Goal: Task Accomplishment & Management: Manage account settings

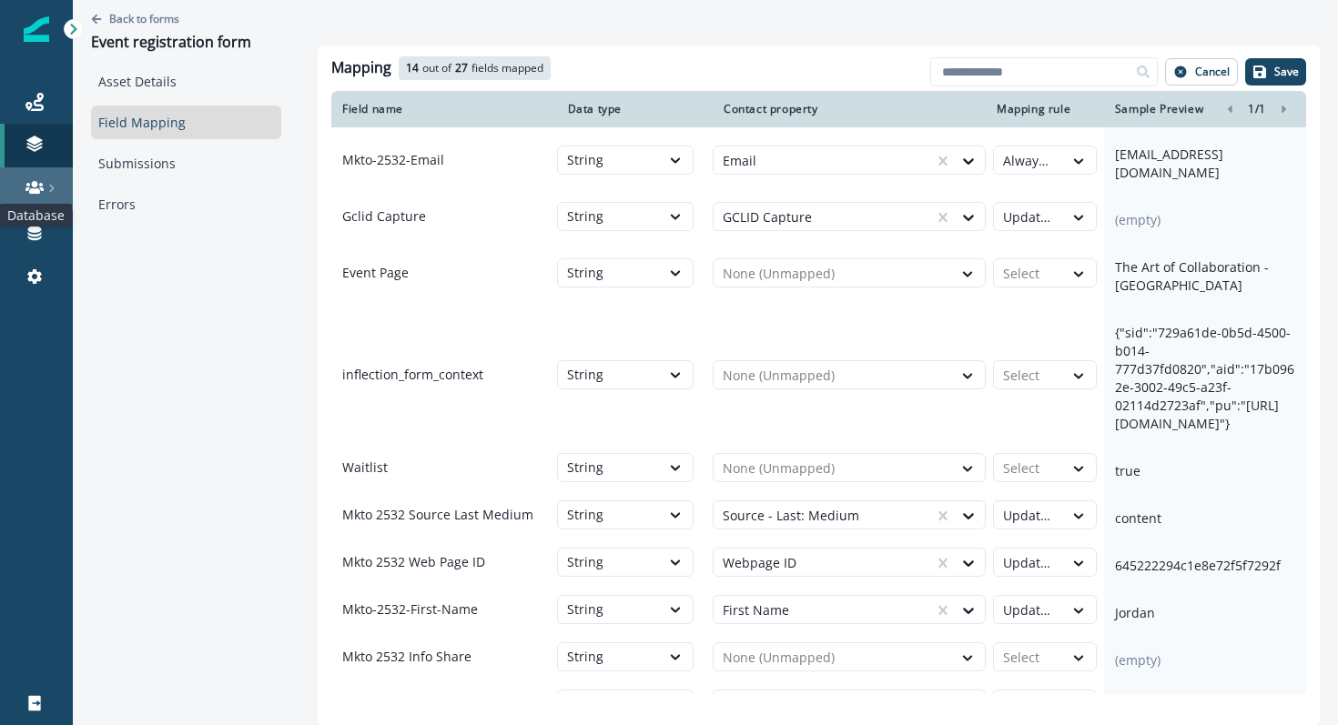
click at [39, 183] on icon at bounding box center [34, 187] width 18 height 18
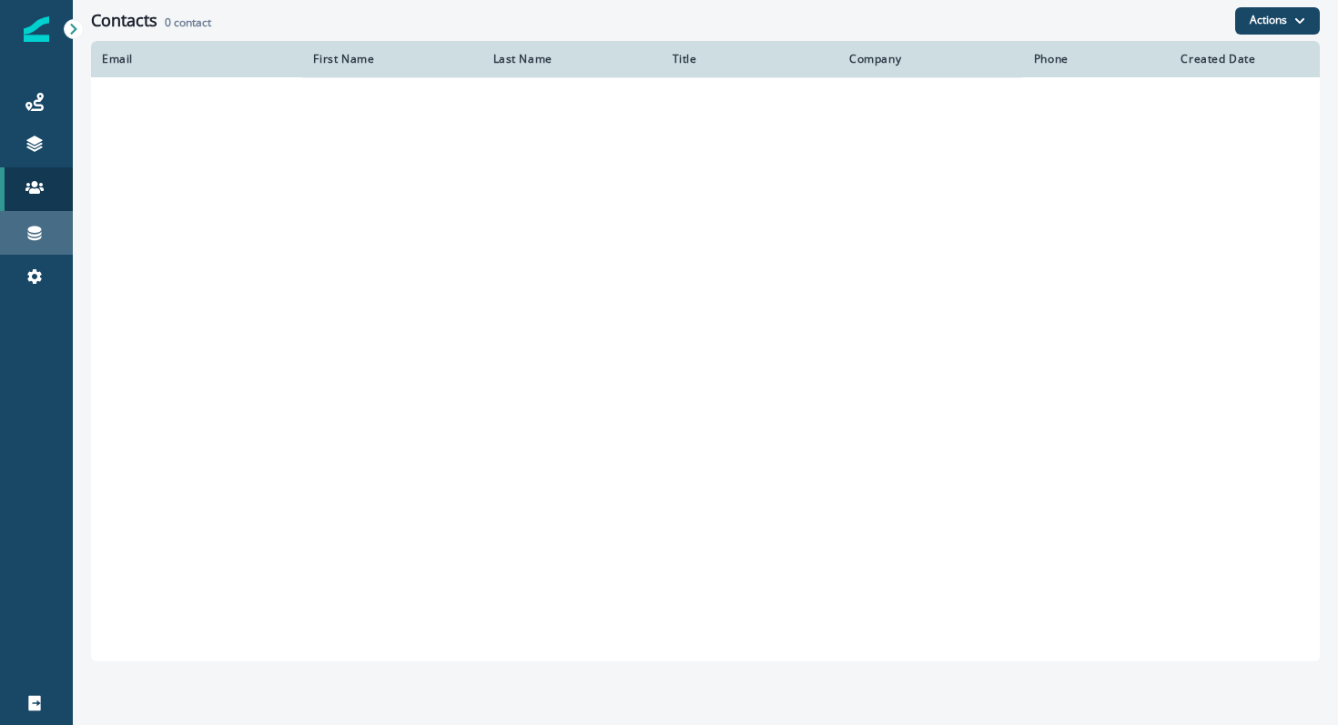
click at [22, 231] on div "Connections" at bounding box center [36, 233] width 58 height 22
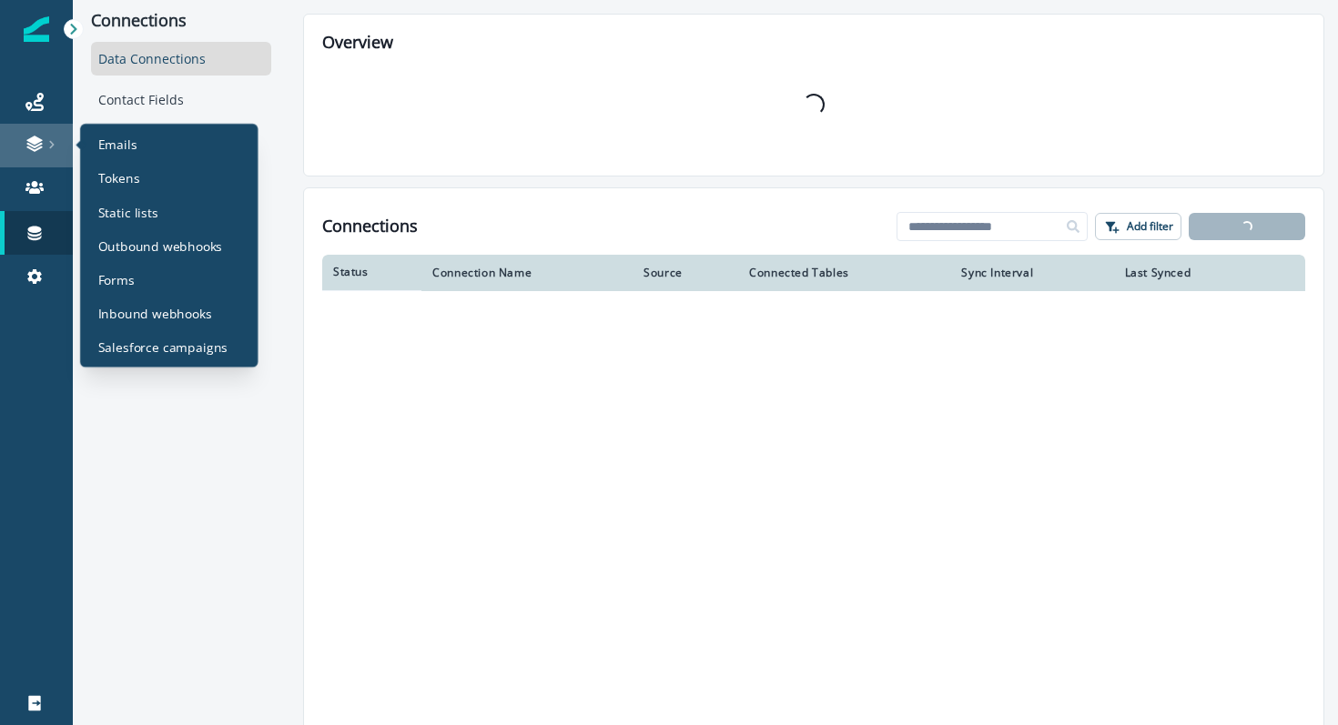
click at [42, 131] on link at bounding box center [36, 146] width 73 height 44
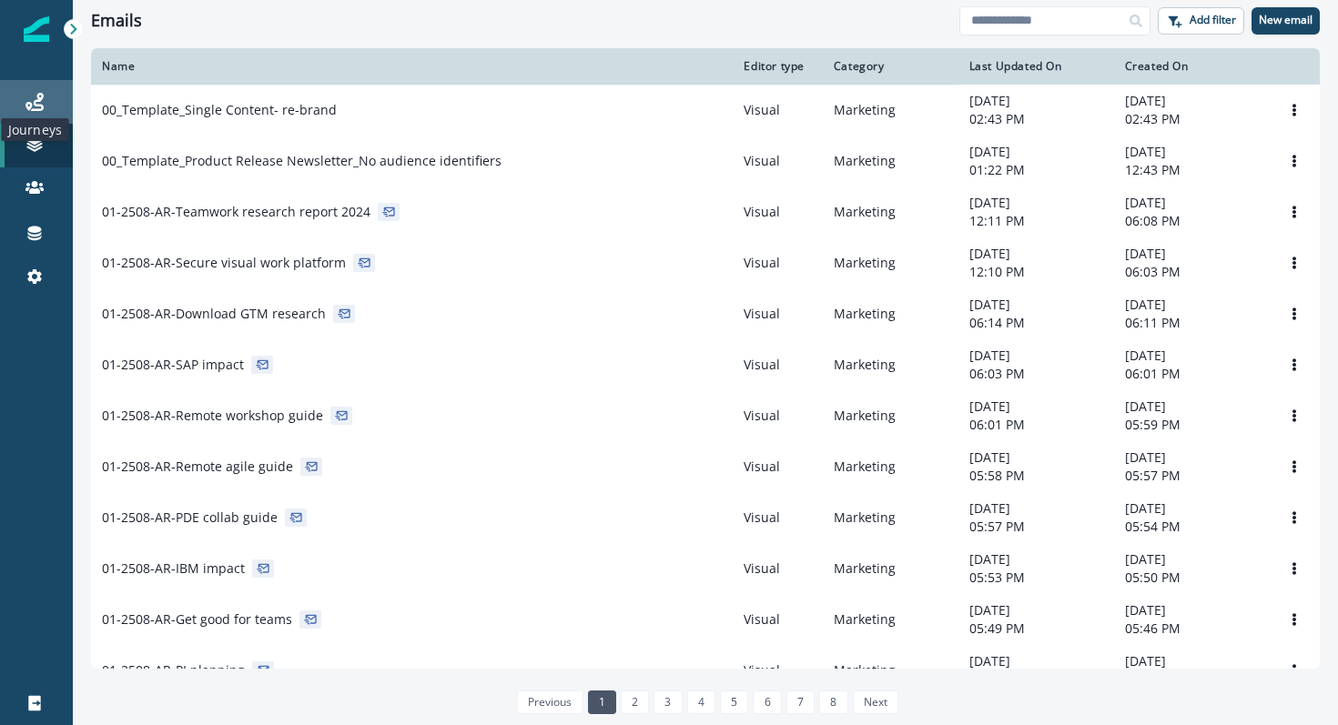
click at [35, 102] on icon at bounding box center [34, 102] width 18 height 18
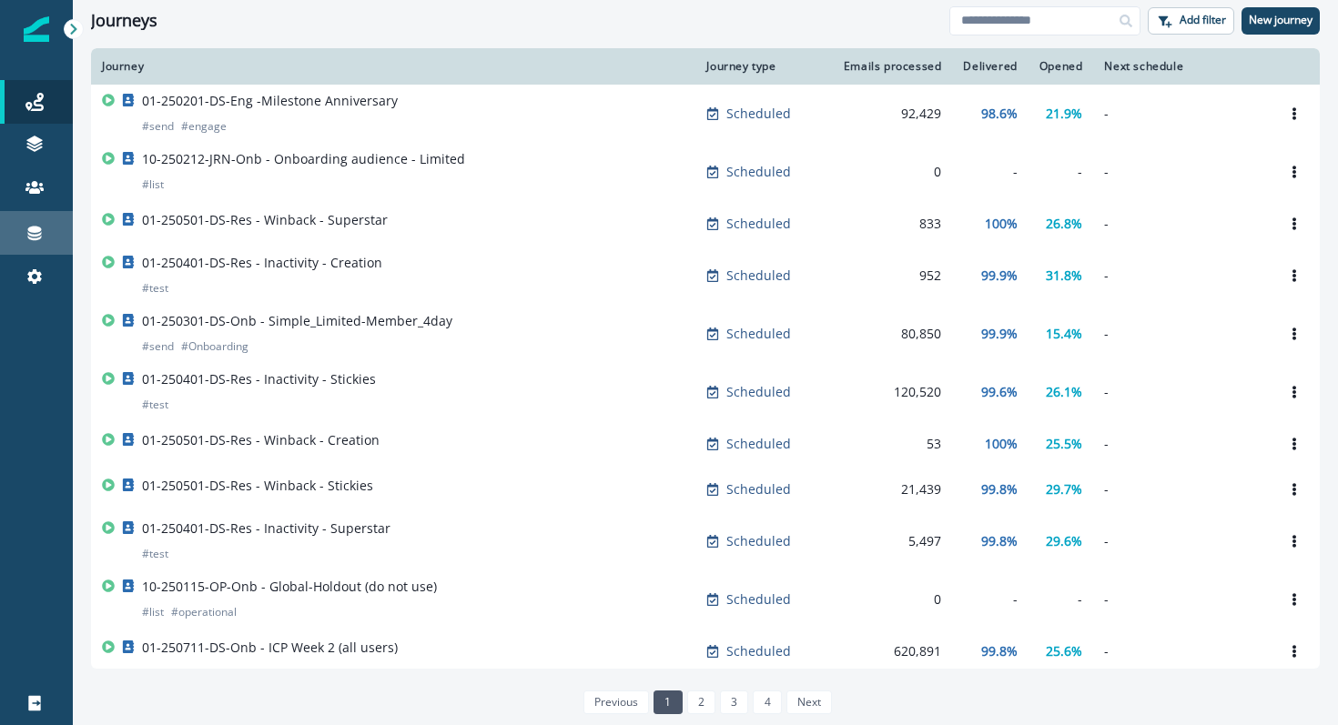
click at [38, 222] on div "Connections" at bounding box center [36, 233] width 58 height 22
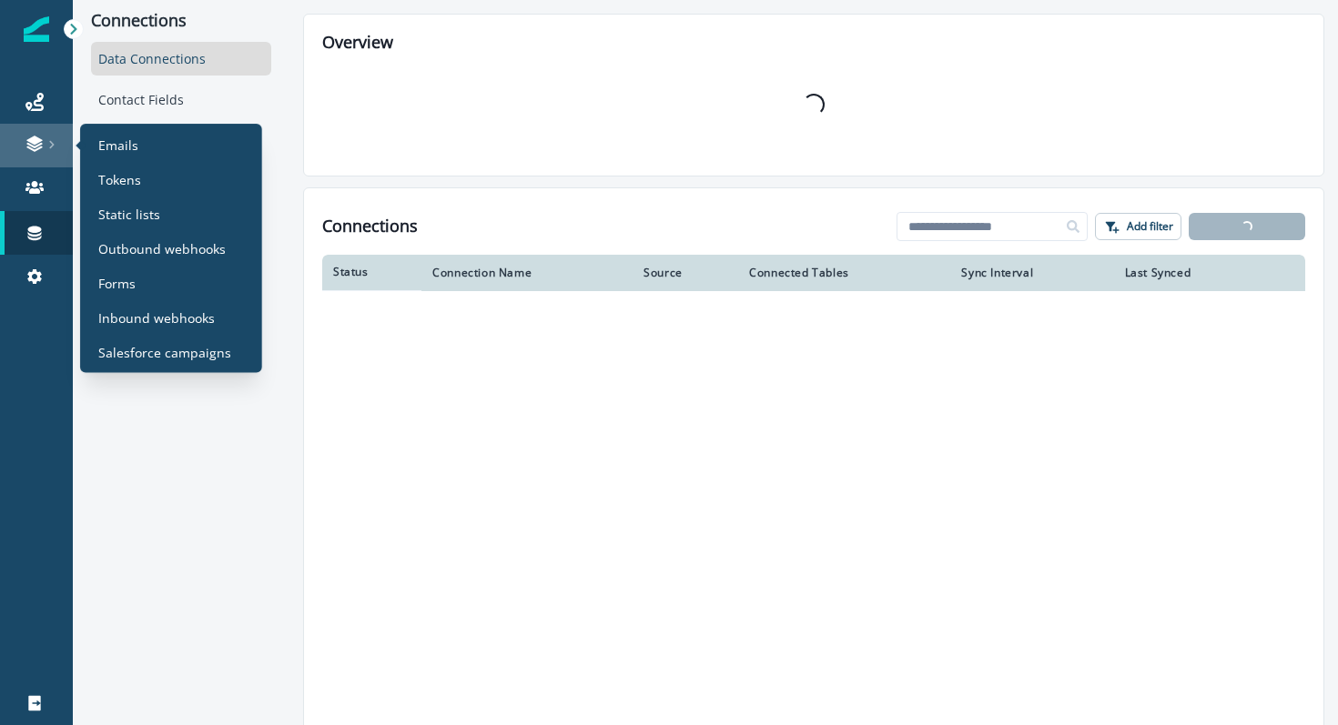
click at [47, 133] on link at bounding box center [36, 146] width 73 height 44
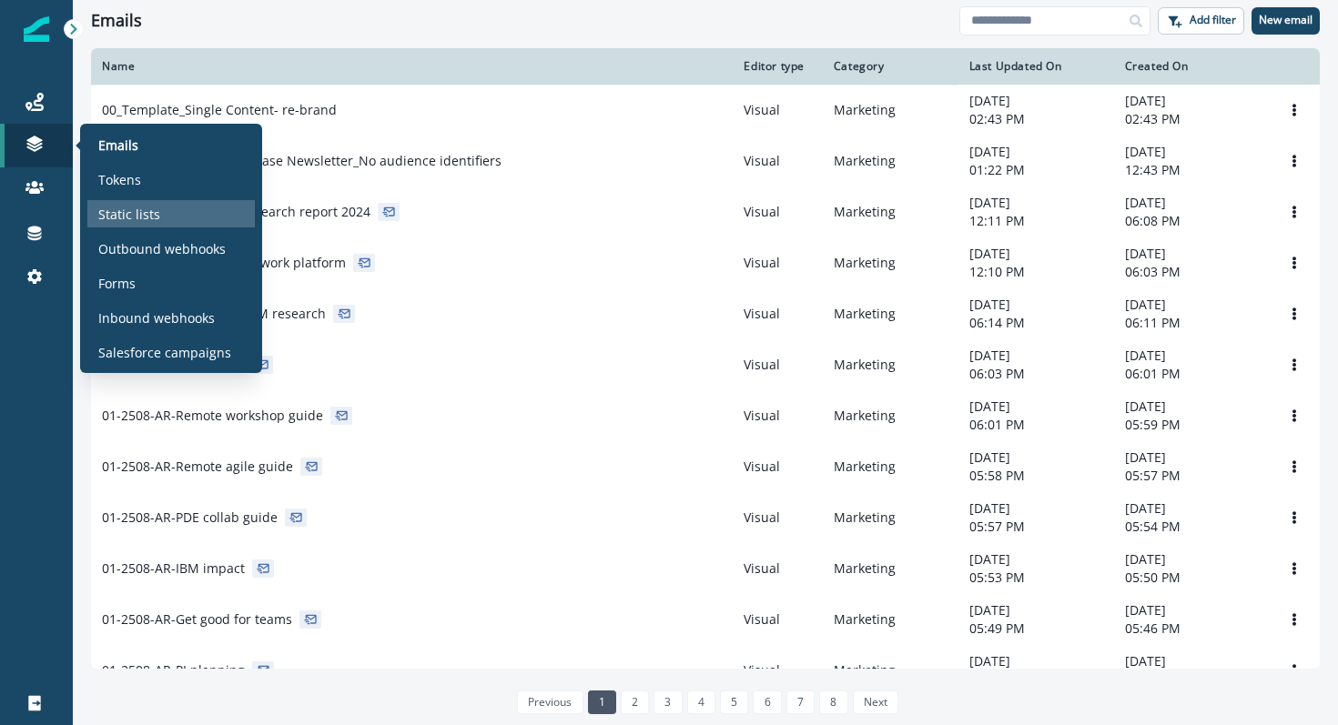
click at [117, 207] on p "Static lists" at bounding box center [129, 214] width 62 height 19
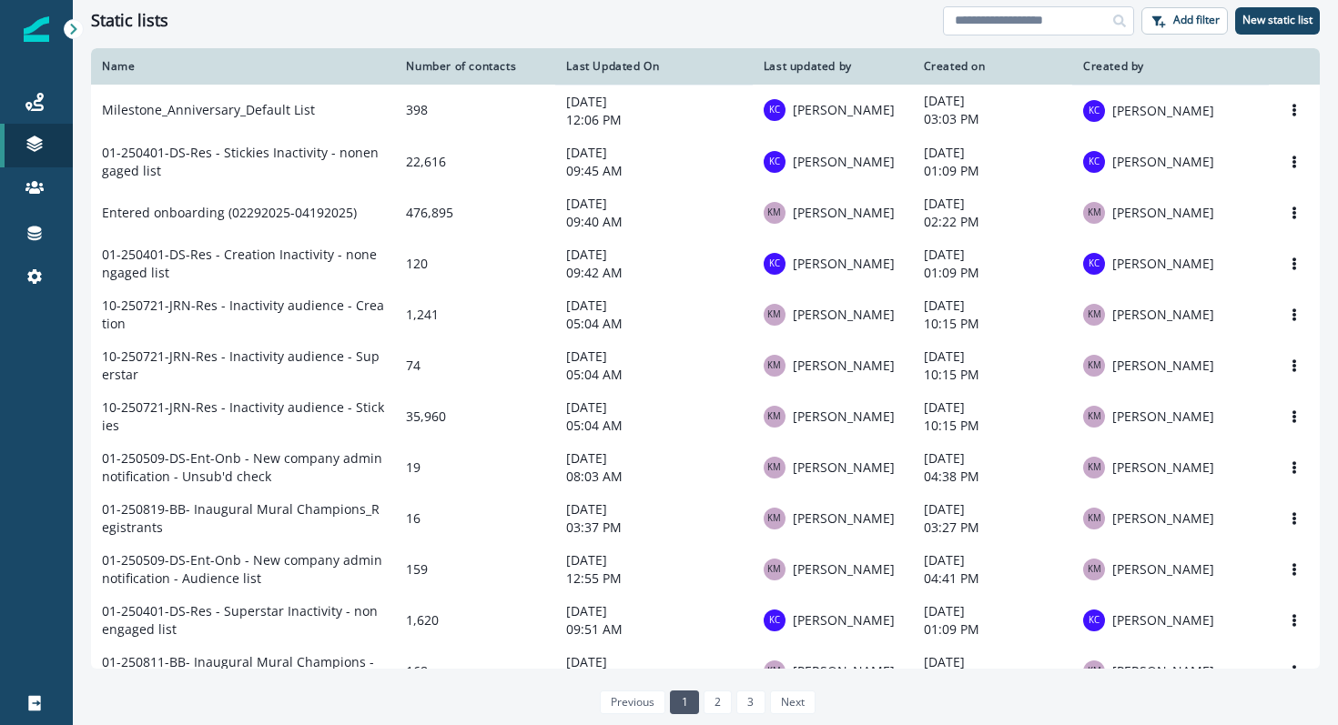
click at [1018, 7] on input at bounding box center [1038, 20] width 191 height 29
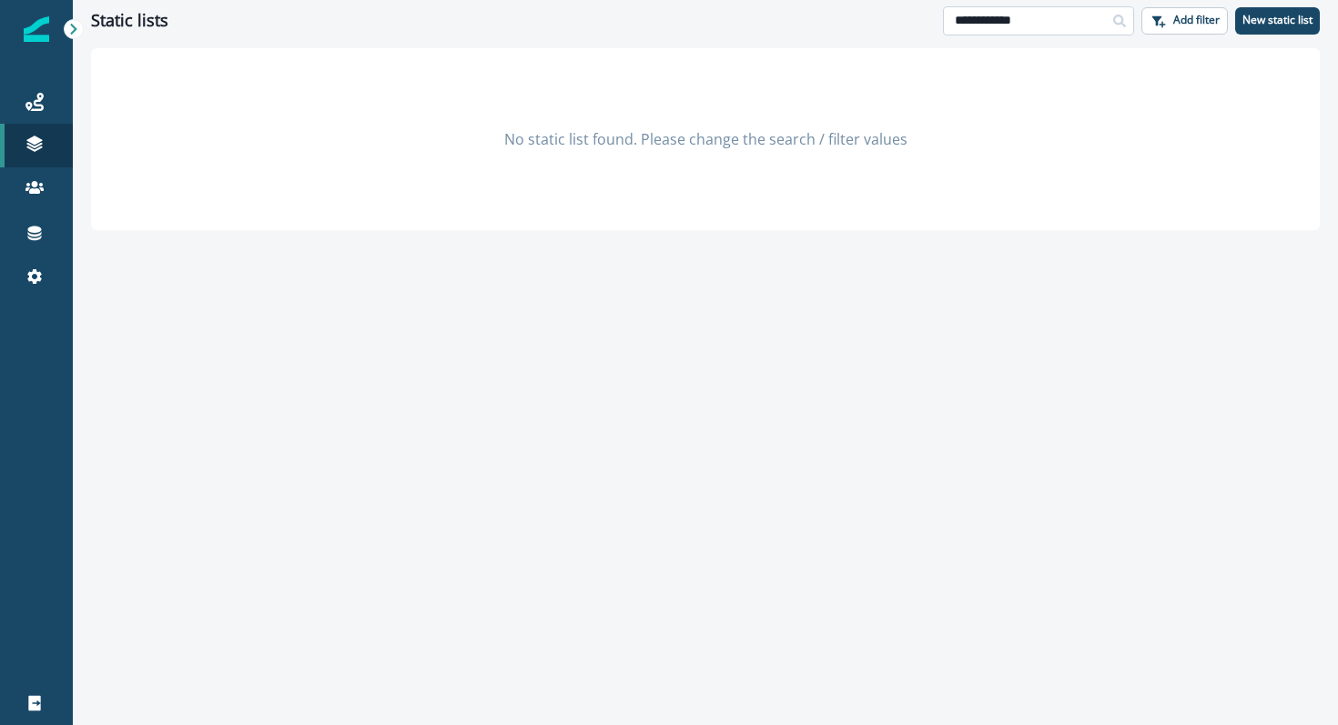
click at [1044, 25] on input "**********" at bounding box center [1038, 20] width 191 height 29
type input "*"
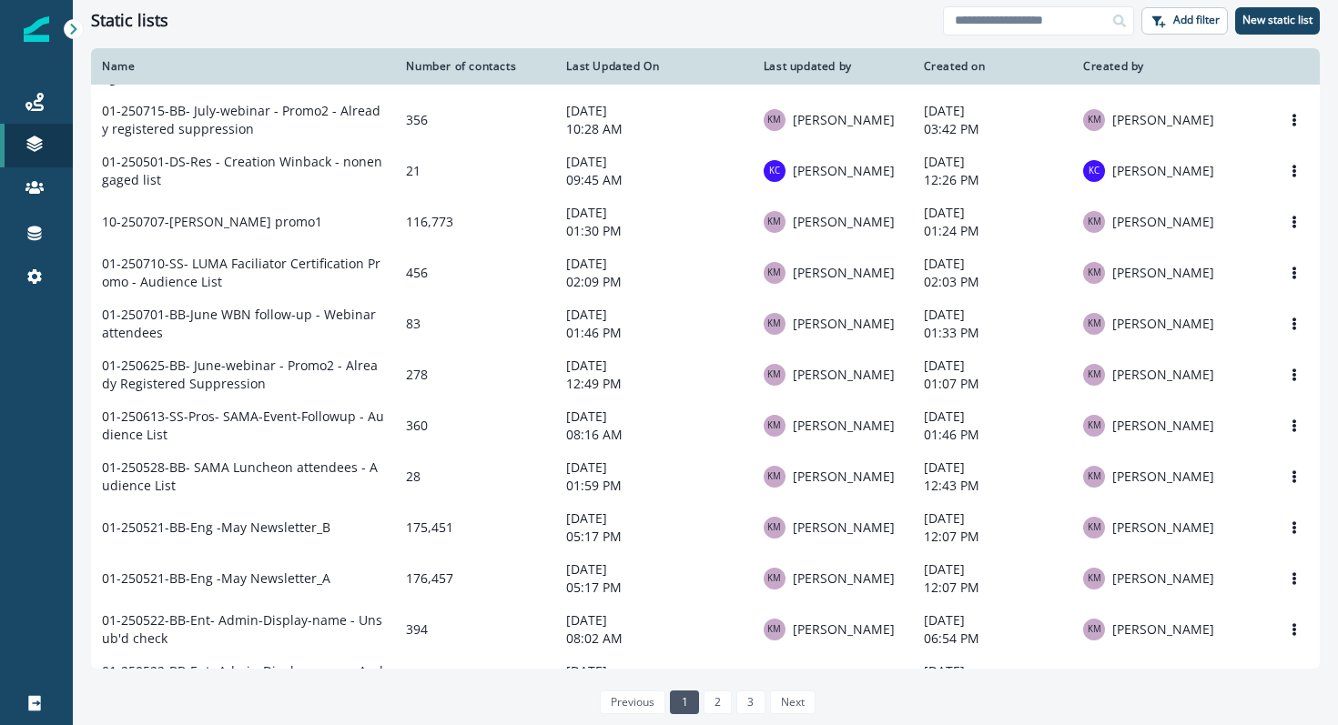
scroll to position [853, 0]
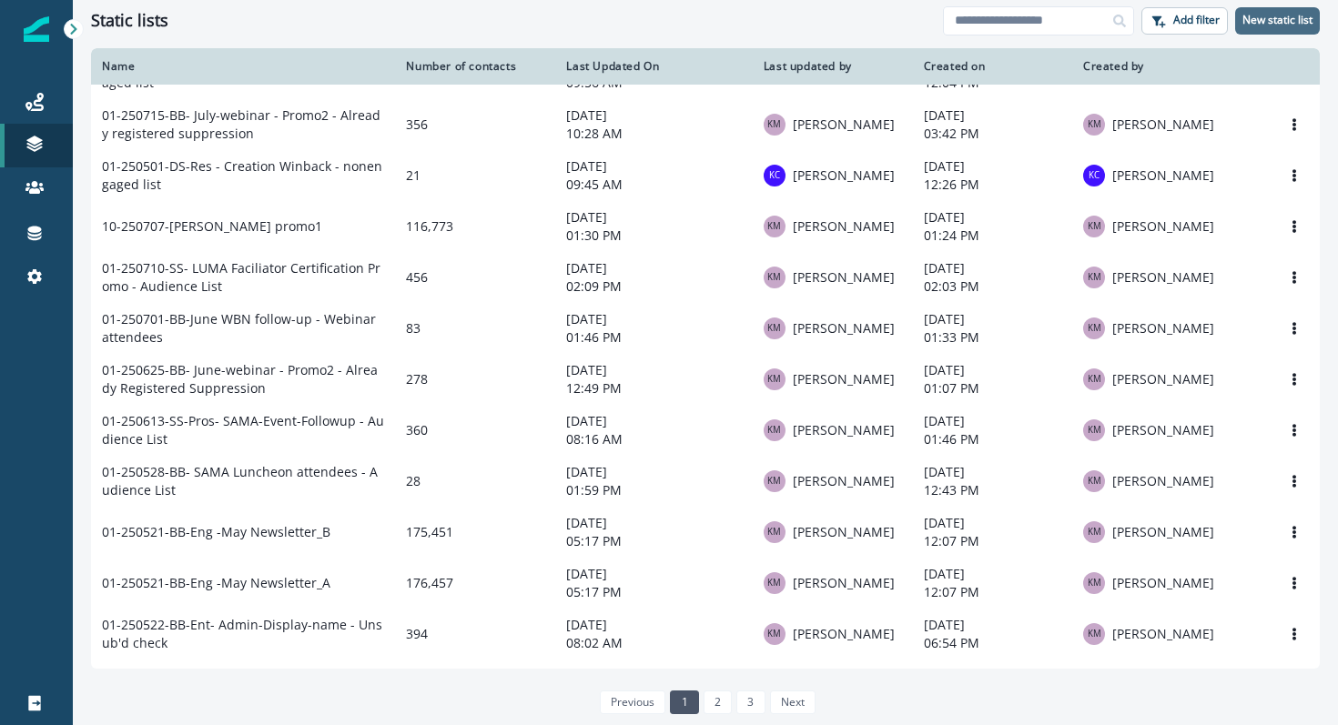
click at [1276, 15] on p "New static list" at bounding box center [1277, 20] width 70 height 13
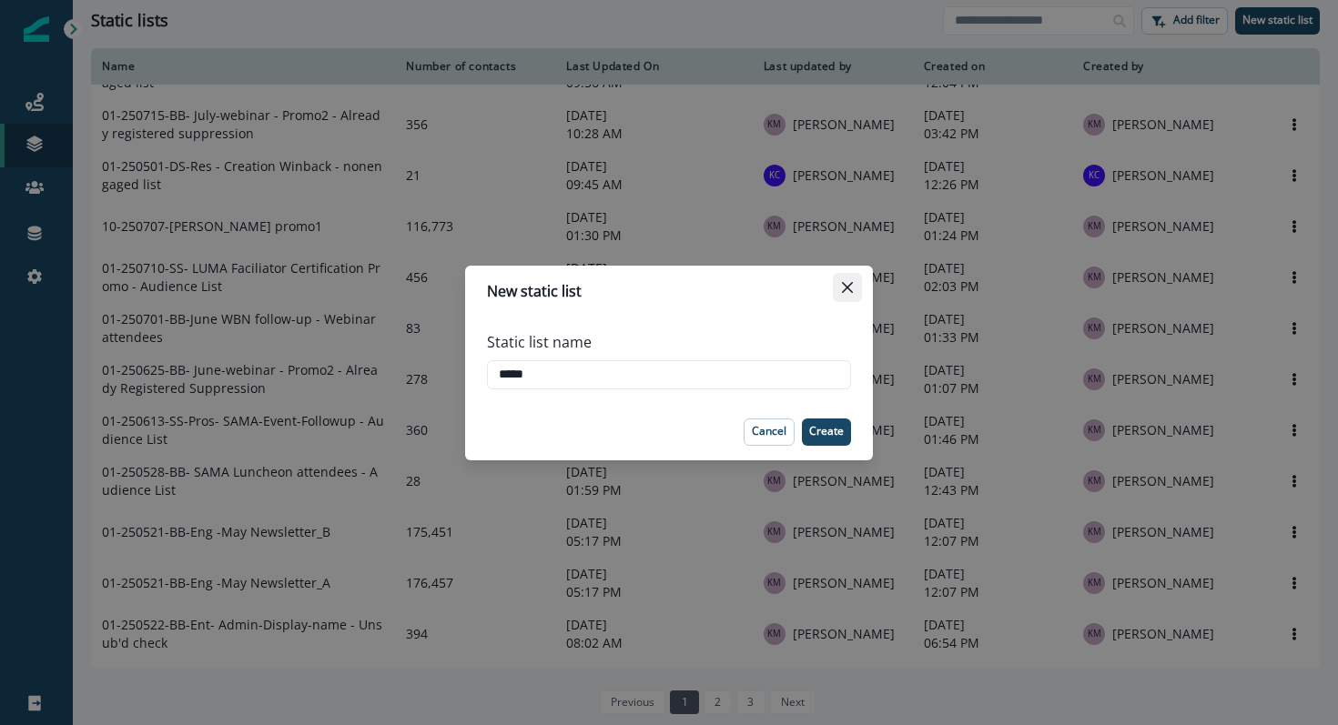
type input "*****"
click at [844, 280] on button "Close" at bounding box center [847, 287] width 29 height 29
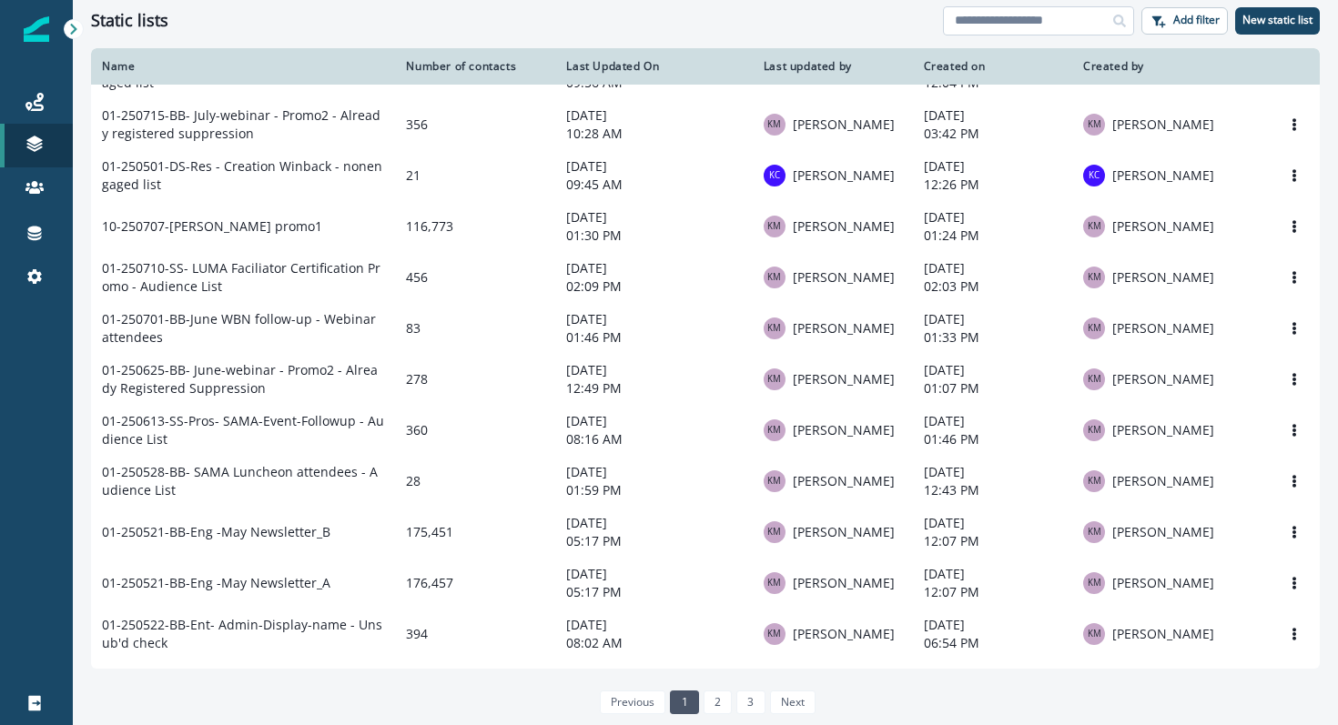
click at [1010, 17] on input at bounding box center [1038, 20] width 191 height 29
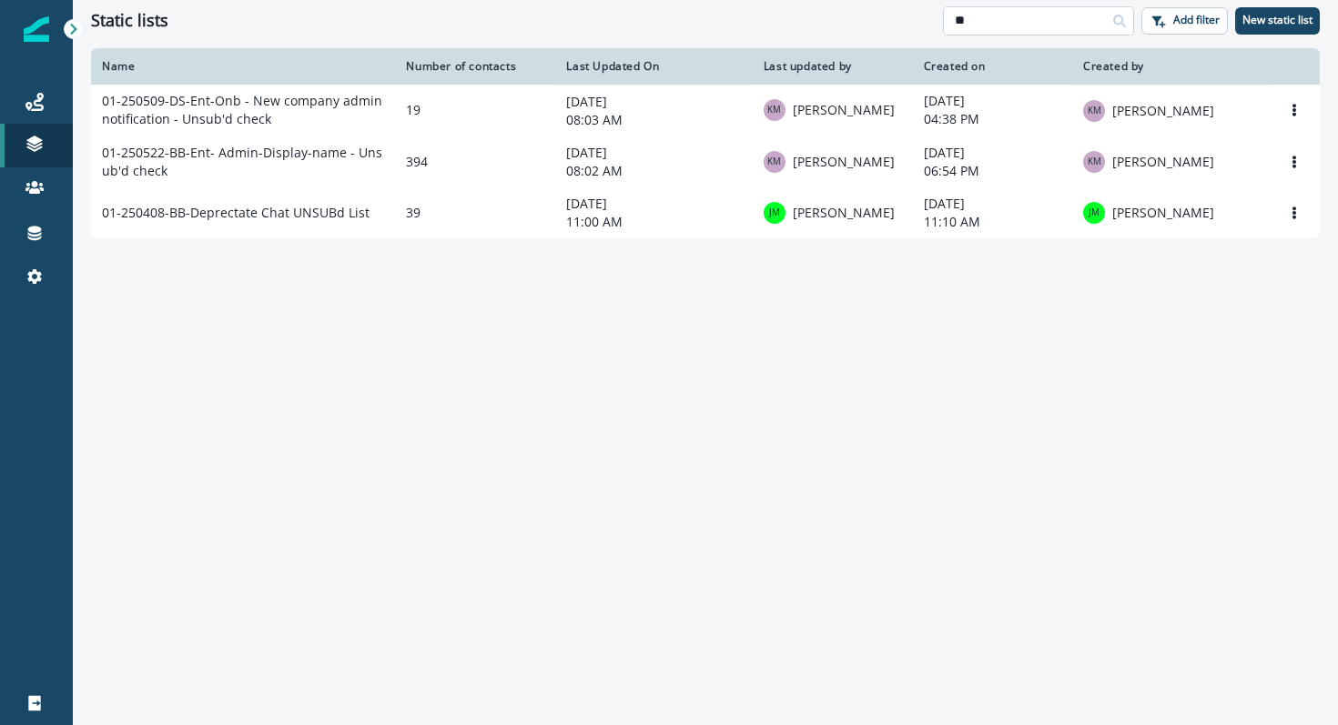
type input "*"
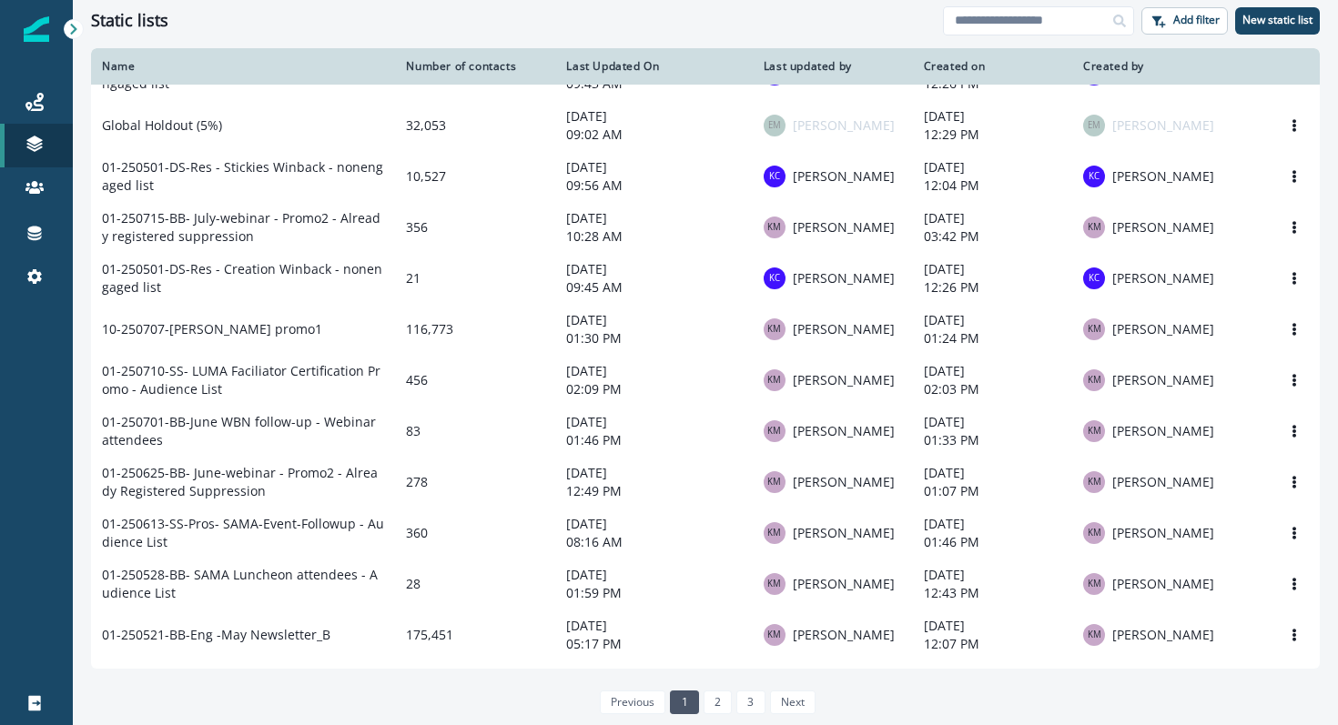
scroll to position [972, 0]
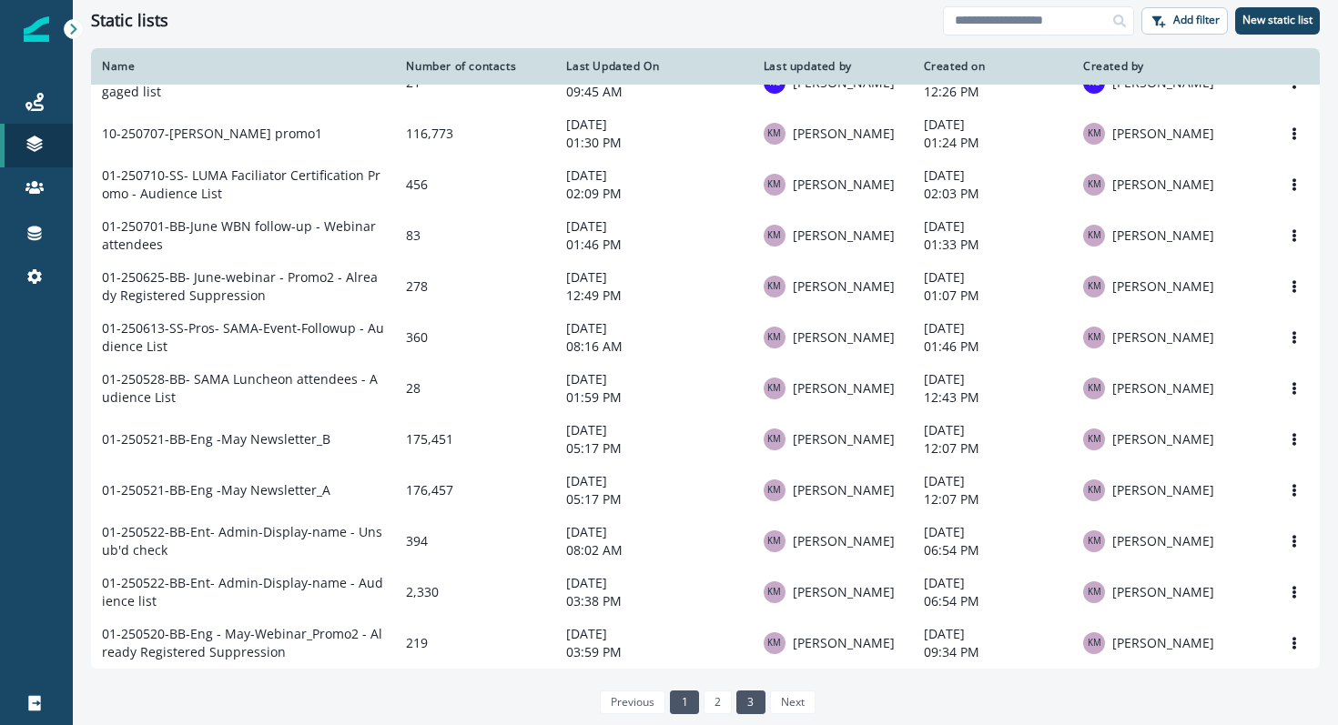
click at [753, 701] on link "3" at bounding box center [750, 703] width 28 height 24
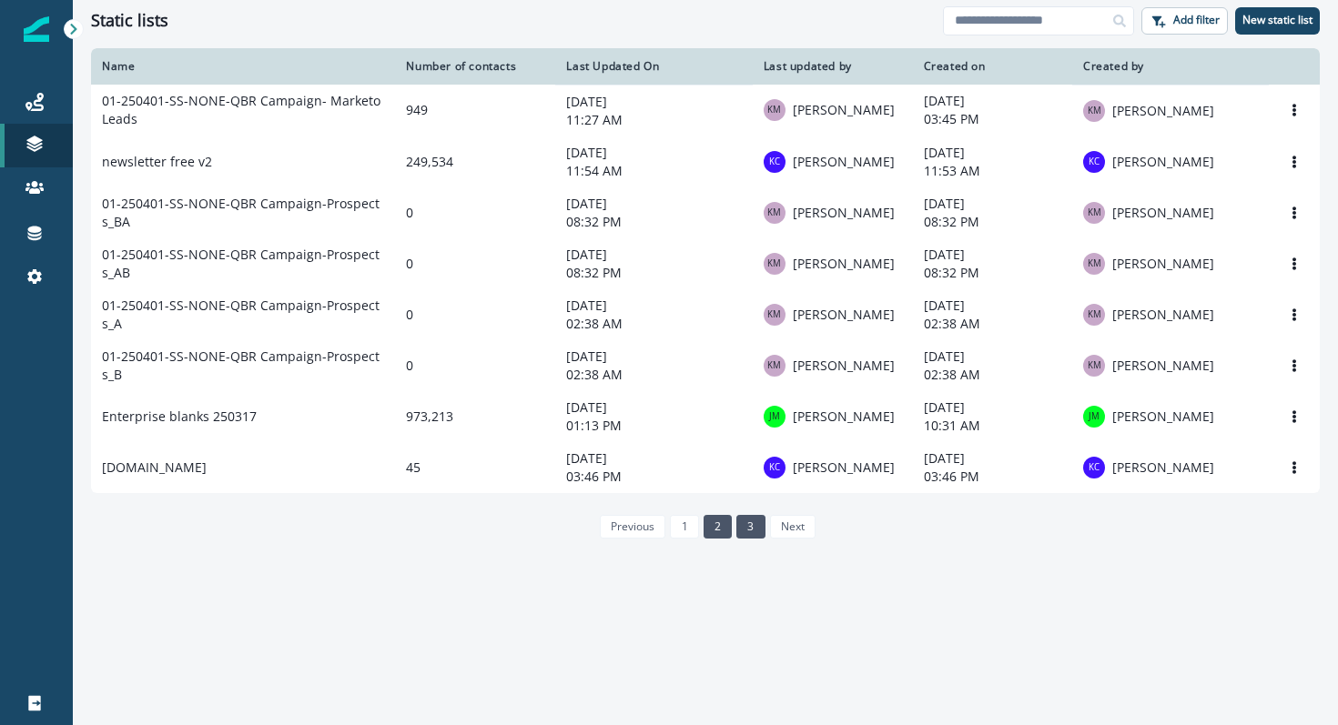
click at [713, 539] on link "2" at bounding box center [718, 527] width 28 height 24
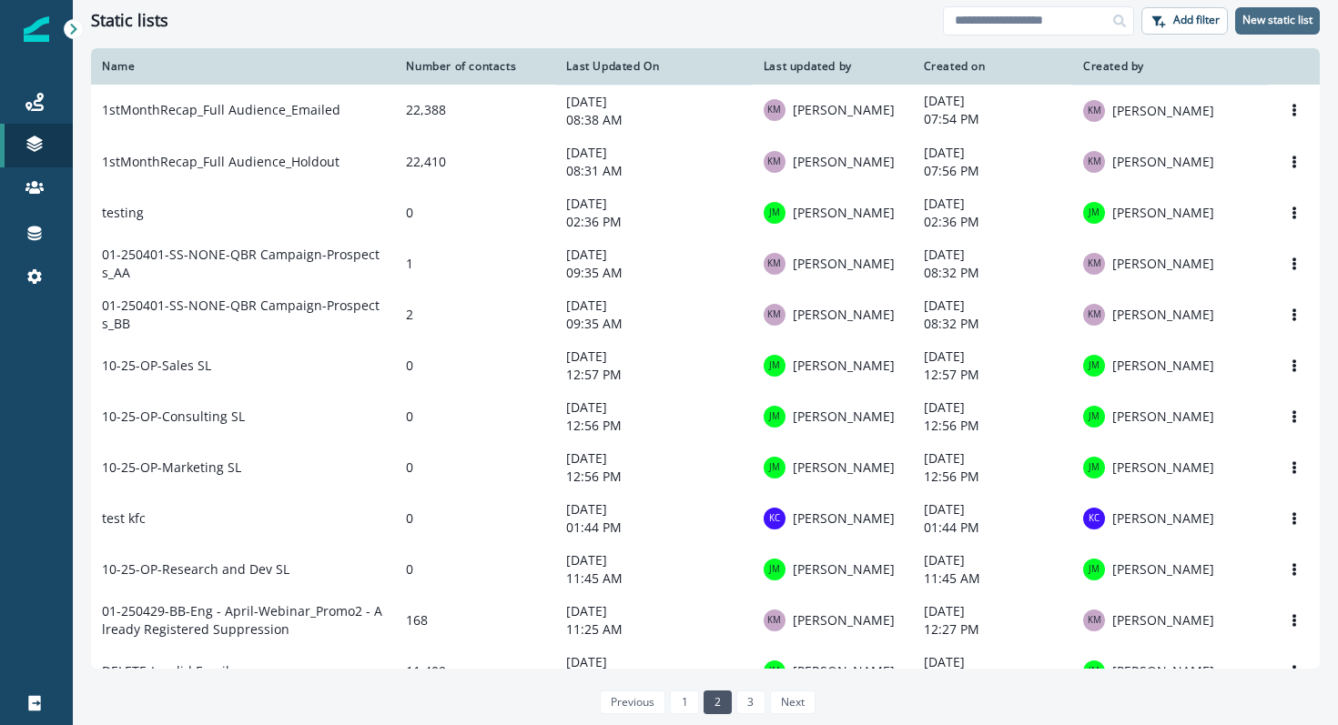
click at [1256, 22] on p "New static list" at bounding box center [1277, 20] width 70 height 13
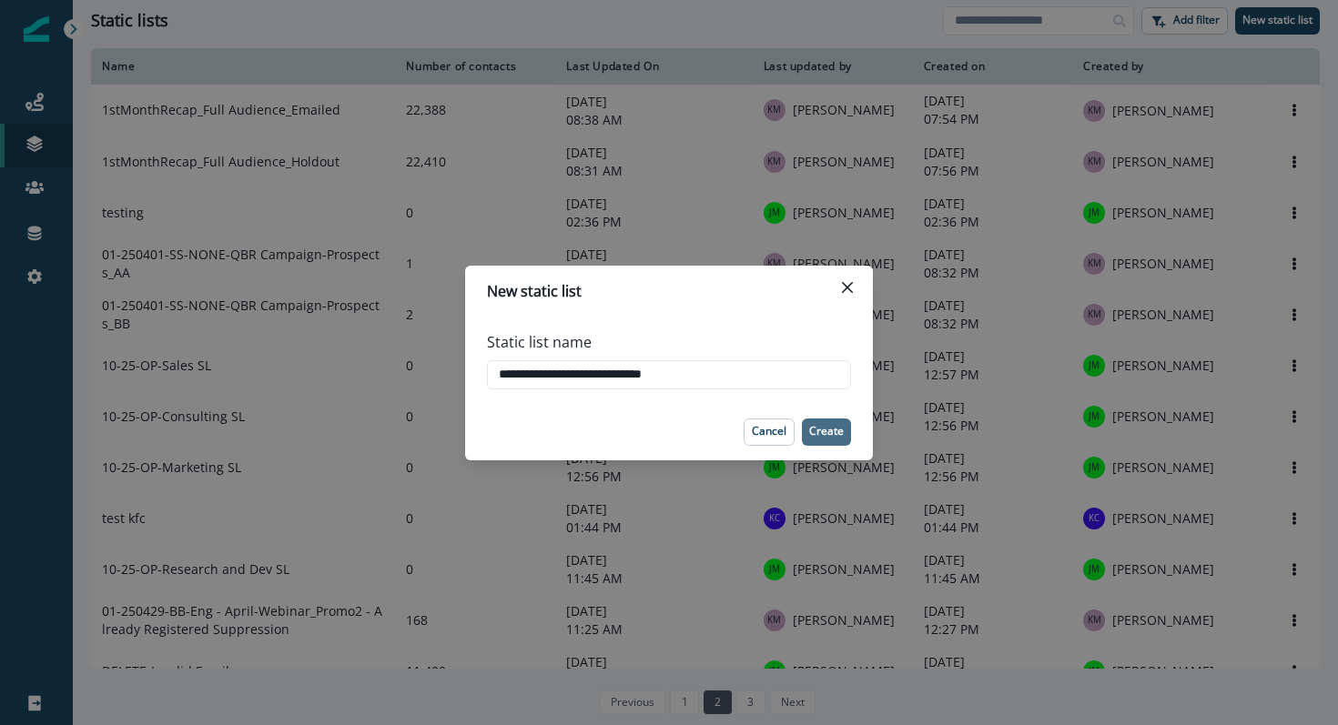
type input "**********"
click at [833, 441] on button "Create" at bounding box center [826, 432] width 49 height 27
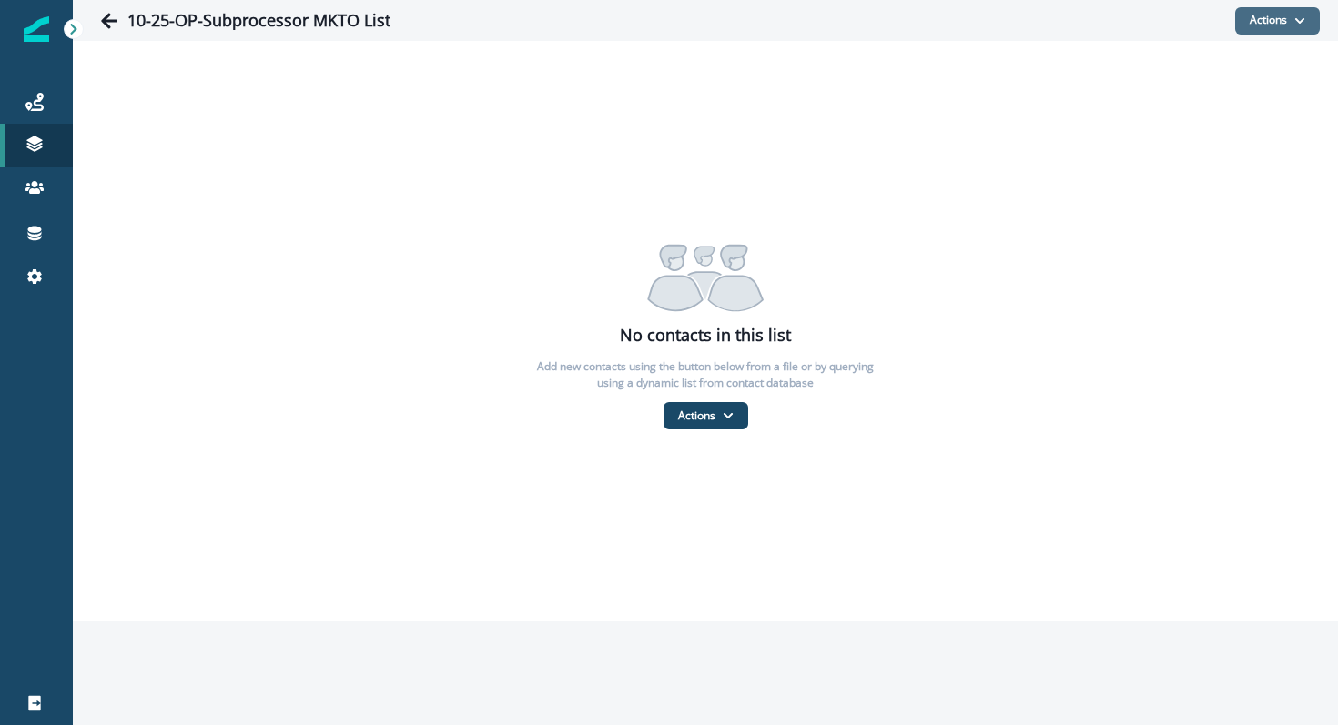
click at [1256, 15] on button "Actions" at bounding box center [1277, 20] width 85 height 27
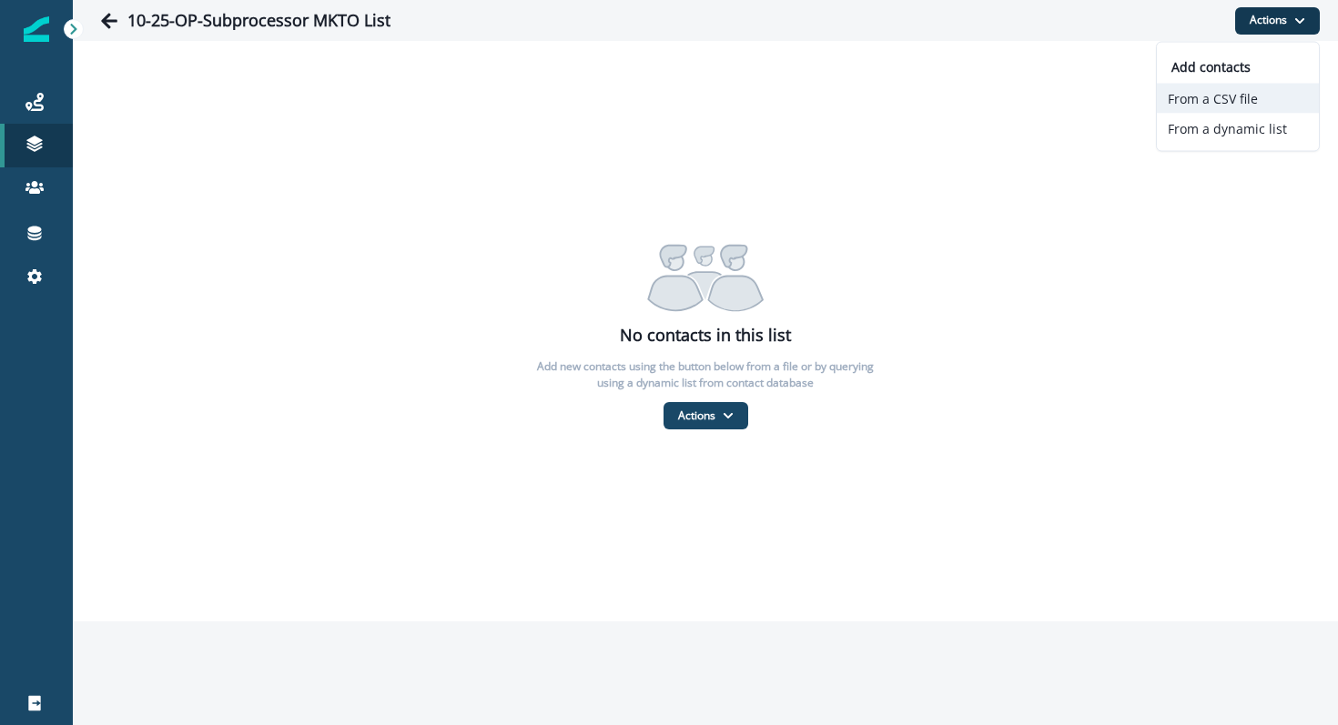
click at [1197, 96] on button "From a CSV file" at bounding box center [1238, 99] width 162 height 30
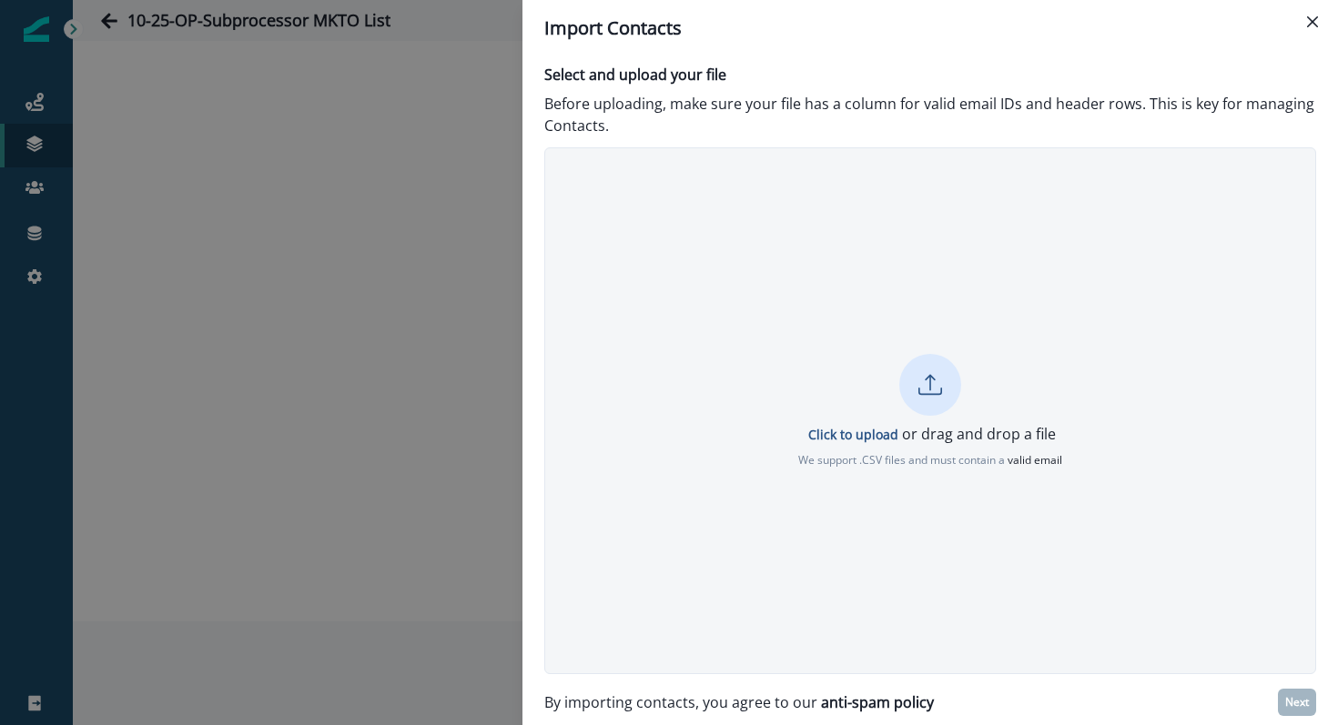
click at [925, 400] on div at bounding box center [930, 385] width 62 height 62
type input "**********"
click at [867, 432] on p "Click to upload" at bounding box center [853, 434] width 90 height 17
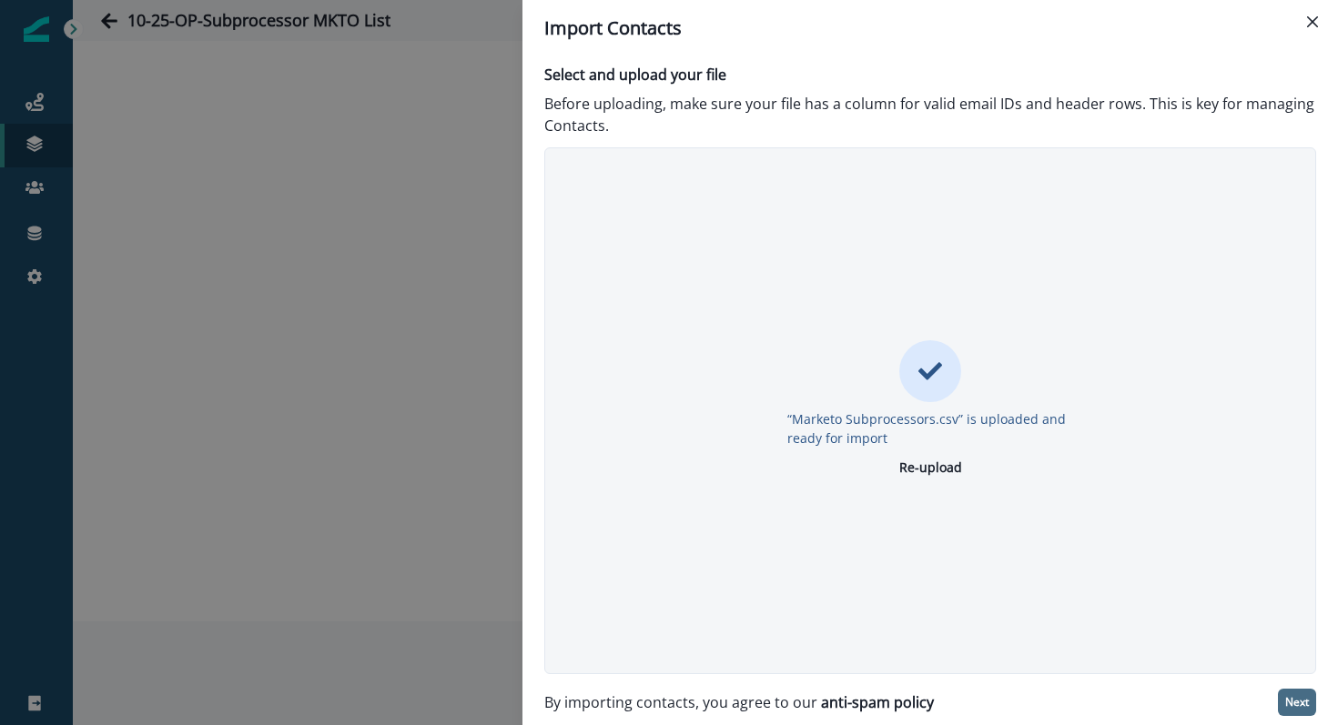
click at [1295, 714] on button "Next" at bounding box center [1297, 702] width 38 height 27
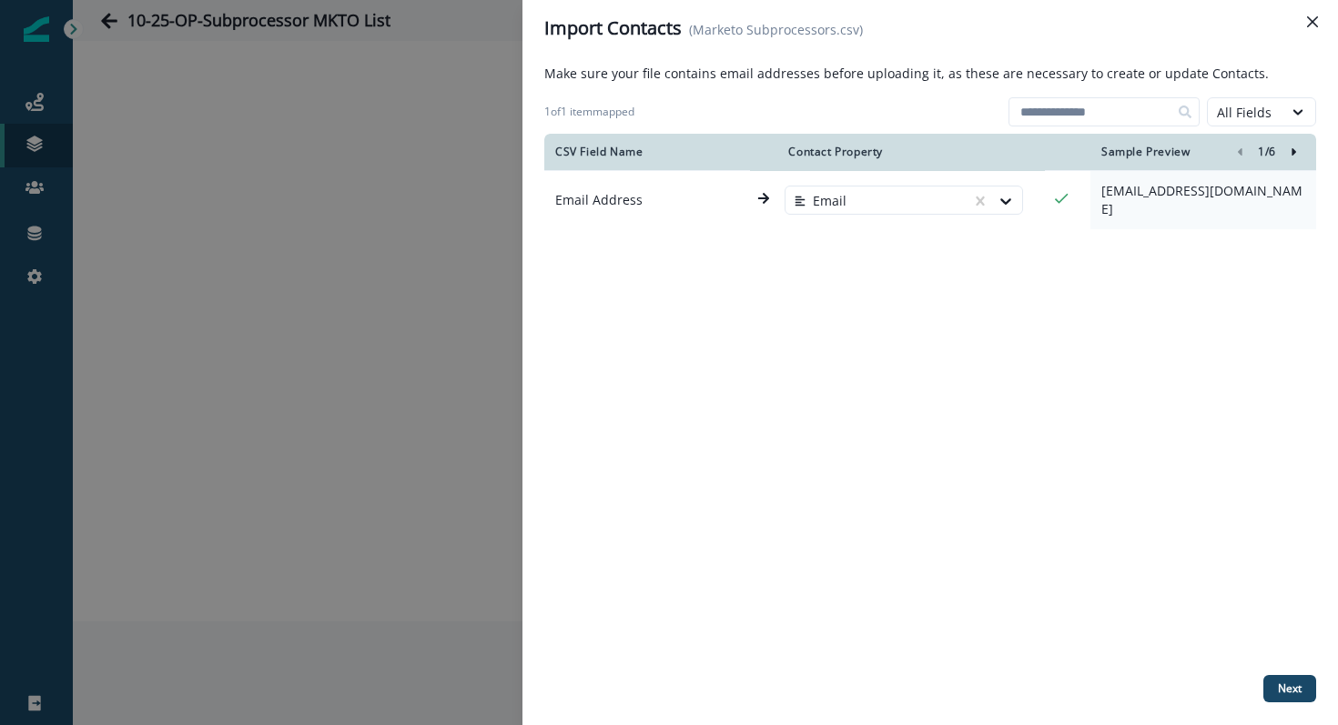
click at [1304, 150] on button "Right-forward-icon" at bounding box center [1294, 152] width 22 height 22
click at [1289, 676] on button "Next" at bounding box center [1289, 688] width 53 height 27
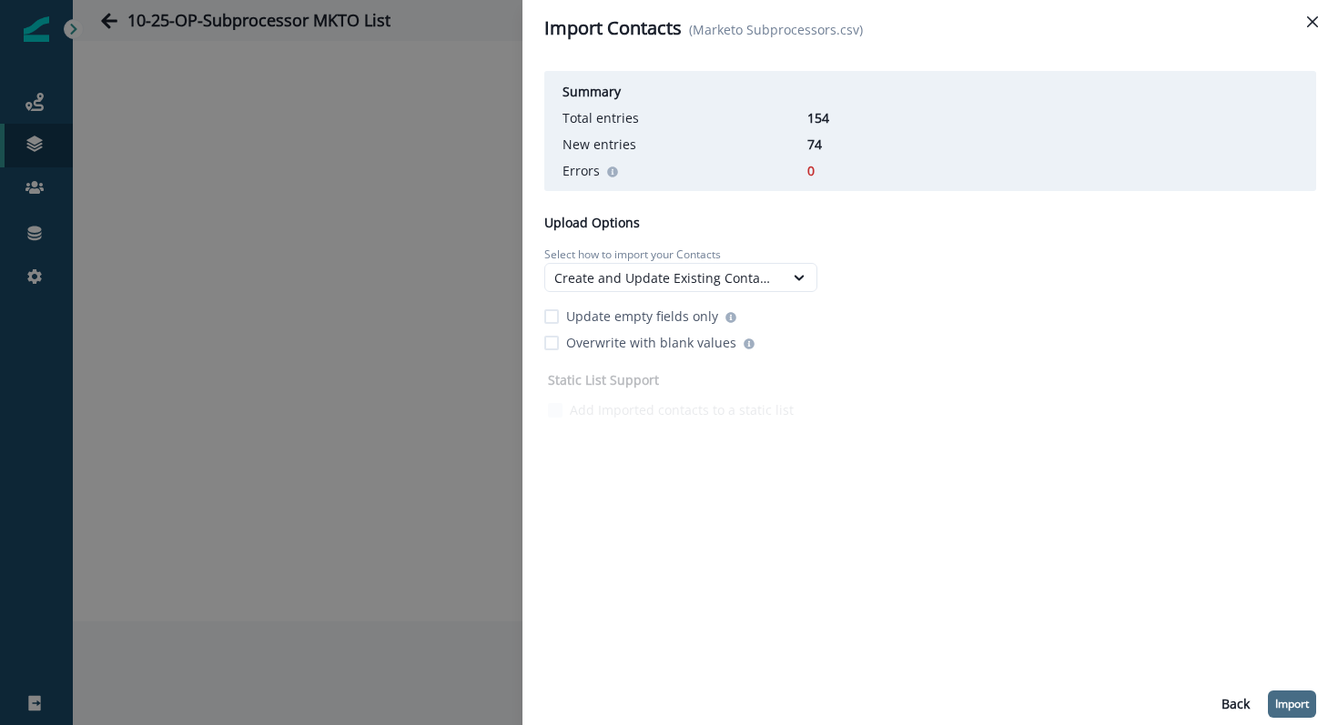
click at [1285, 692] on button "Import" at bounding box center [1292, 704] width 48 height 27
click at [1213, 535] on div "Summary Total entries 154 New entries 74 Errors 0 Upload Options Select how to …" at bounding box center [930, 391] width 772 height 654
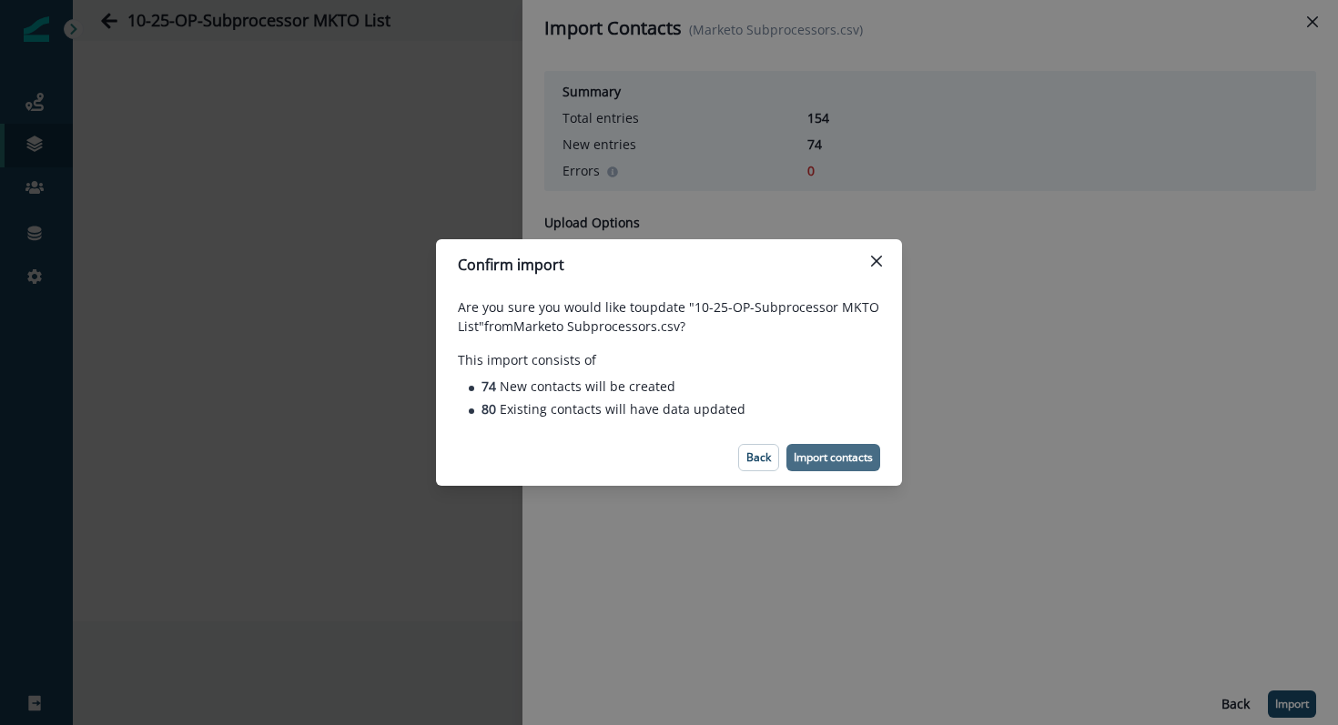
click at [837, 460] on p "Import contacts" at bounding box center [833, 457] width 79 height 13
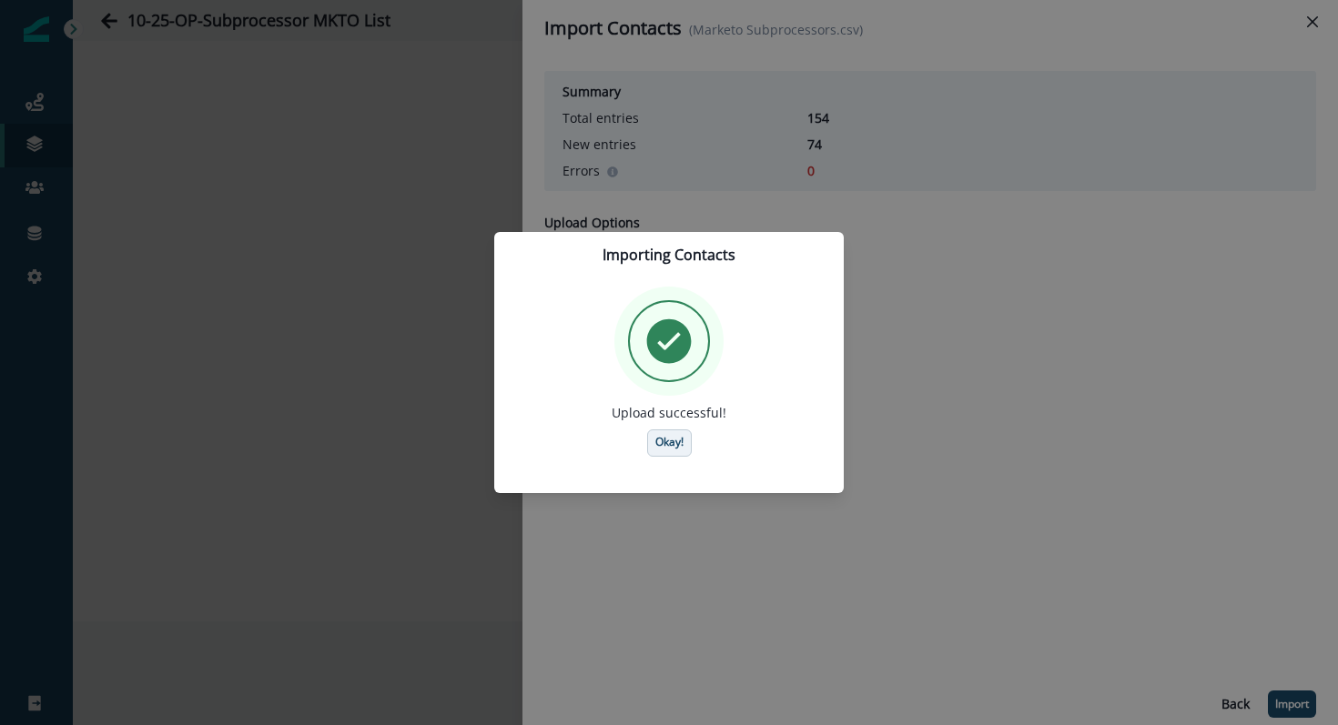
click at [655, 448] on p "Okay!" at bounding box center [669, 442] width 28 height 13
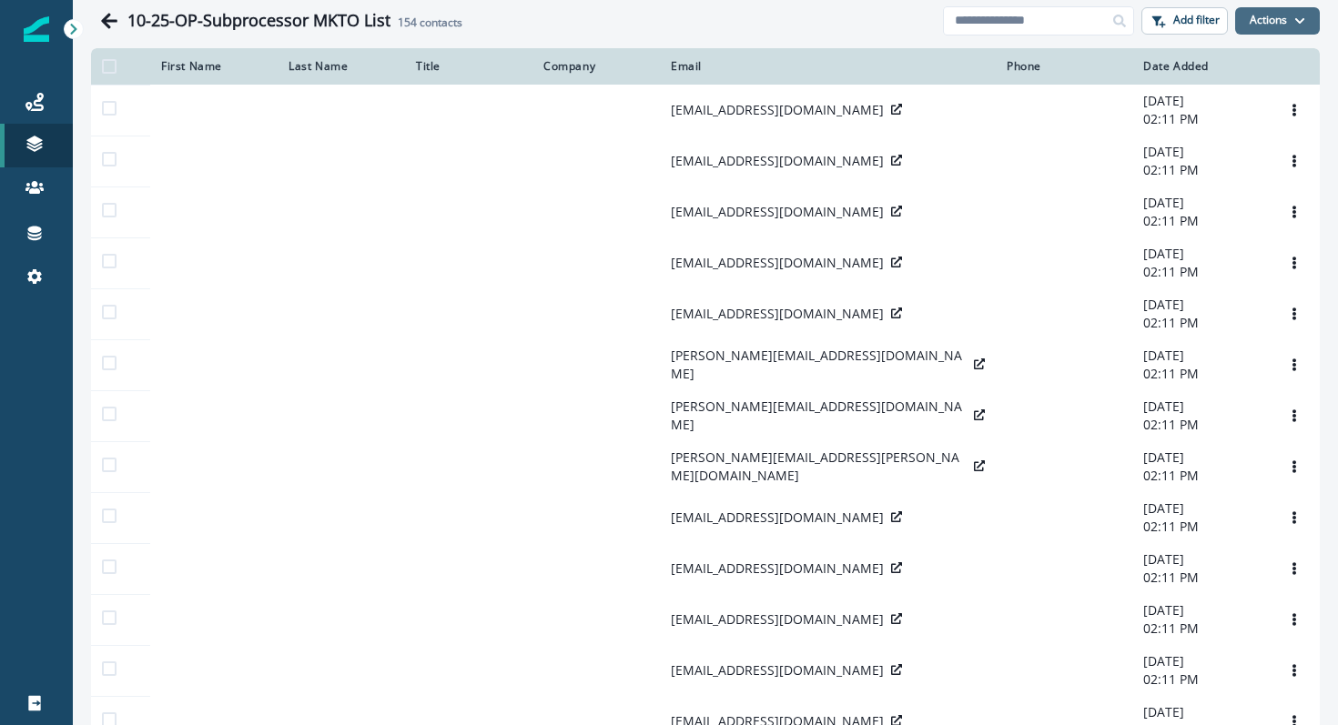
click at [1263, 19] on button "Actions" at bounding box center [1277, 20] width 85 height 27
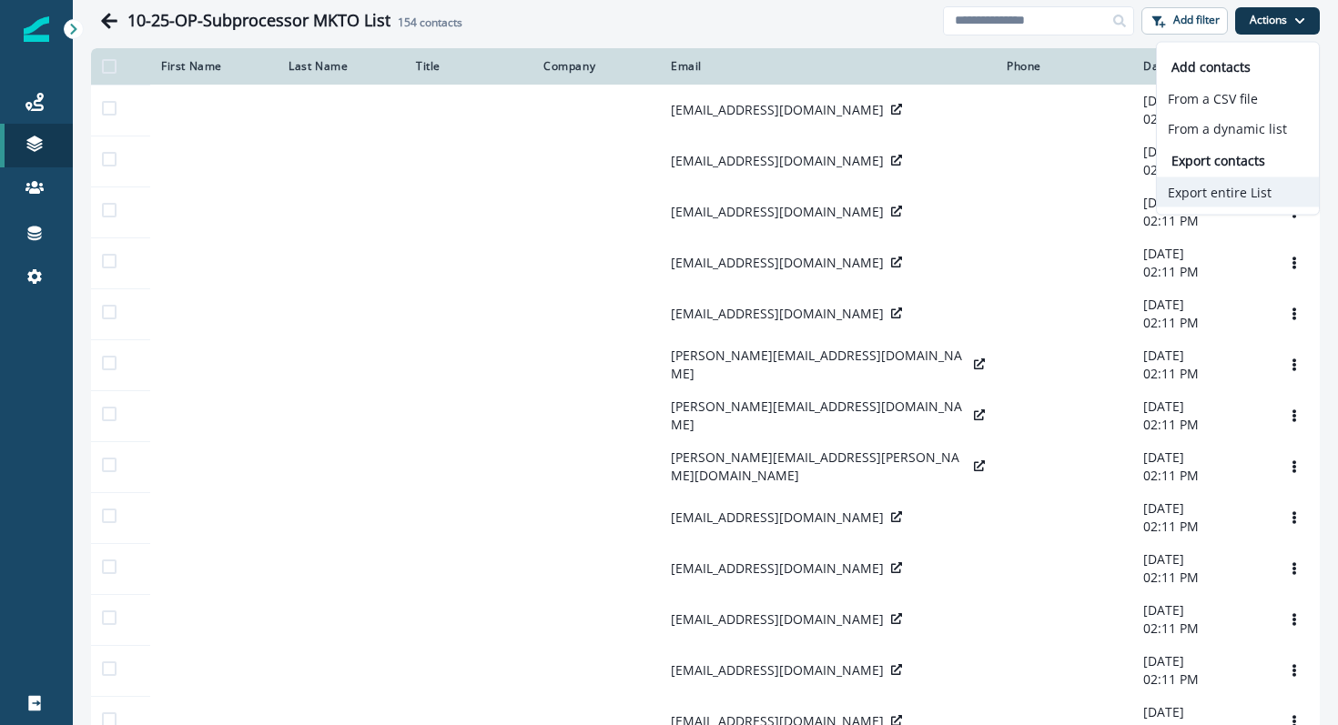
click at [1209, 201] on button "Export entire List" at bounding box center [1238, 192] width 162 height 30
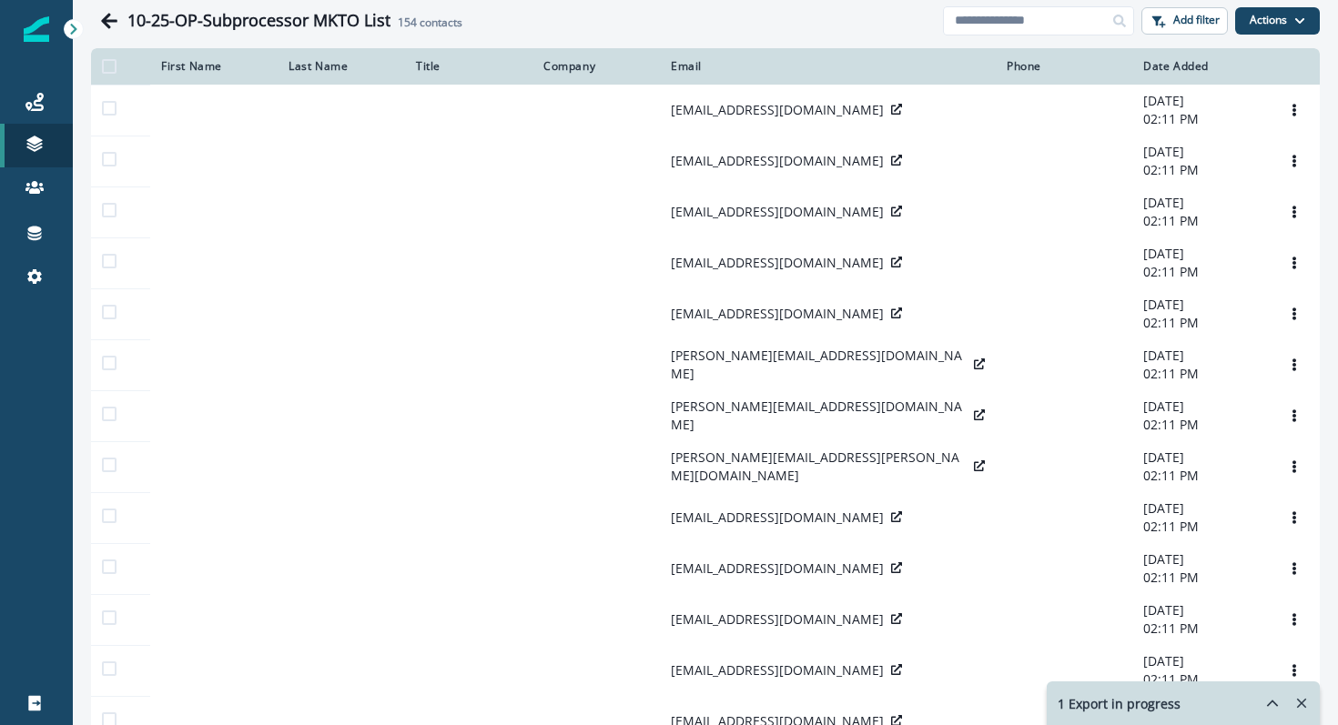
click at [1271, 707] on icon "hide-exports" at bounding box center [1272, 703] width 16 height 16
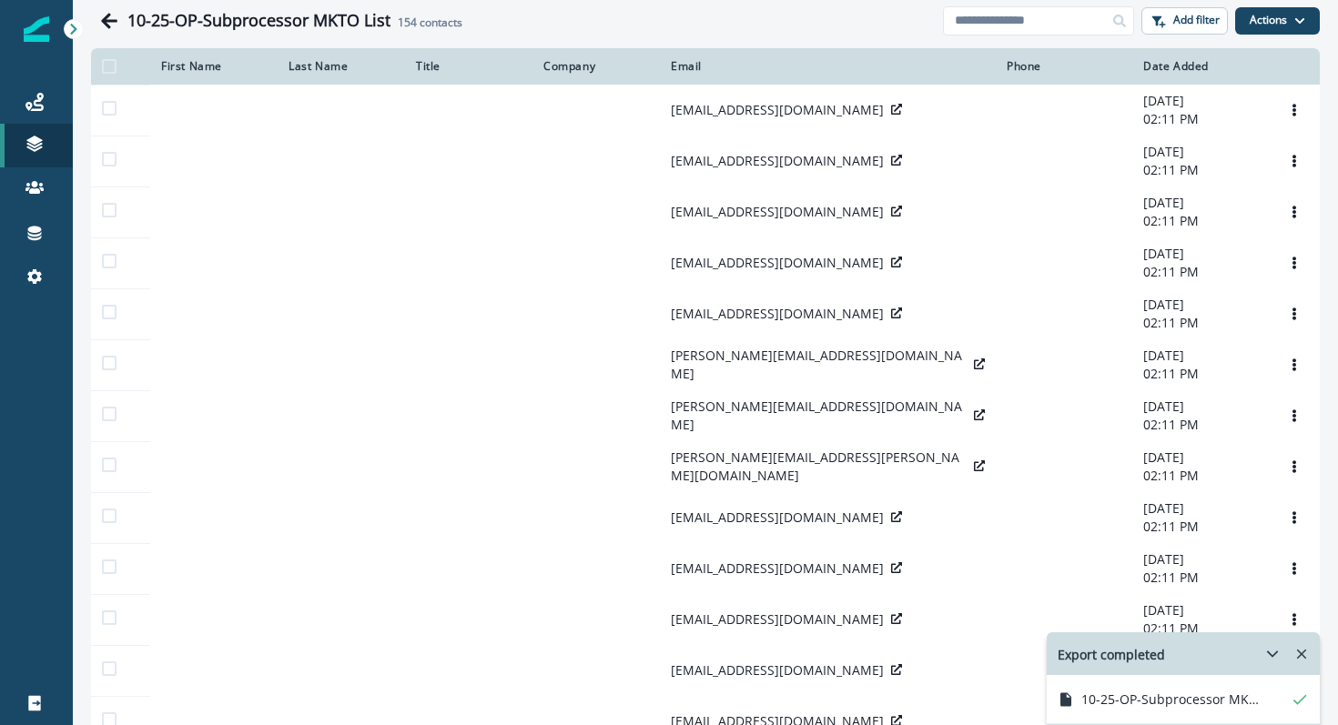
click at [1301, 649] on icon "Remove-exports" at bounding box center [1301, 654] width 16 height 16
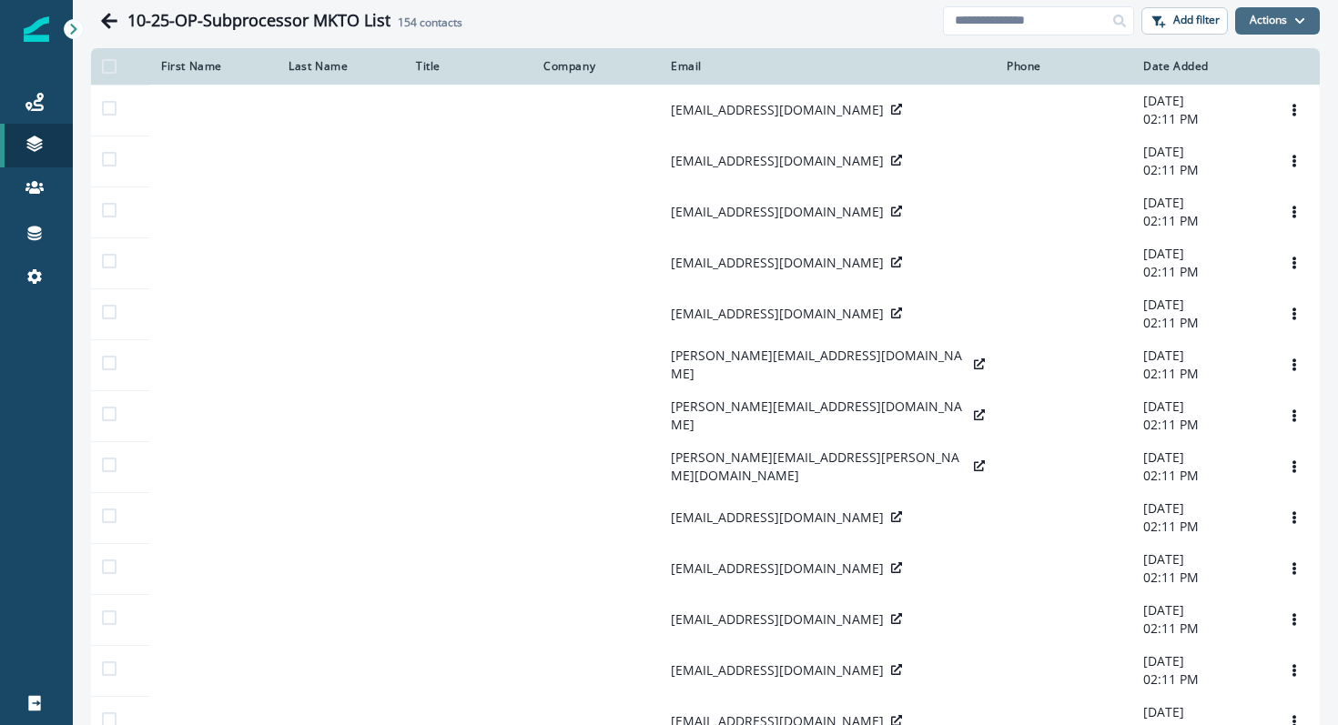
click at [1283, 27] on button "Actions" at bounding box center [1277, 20] width 85 height 27
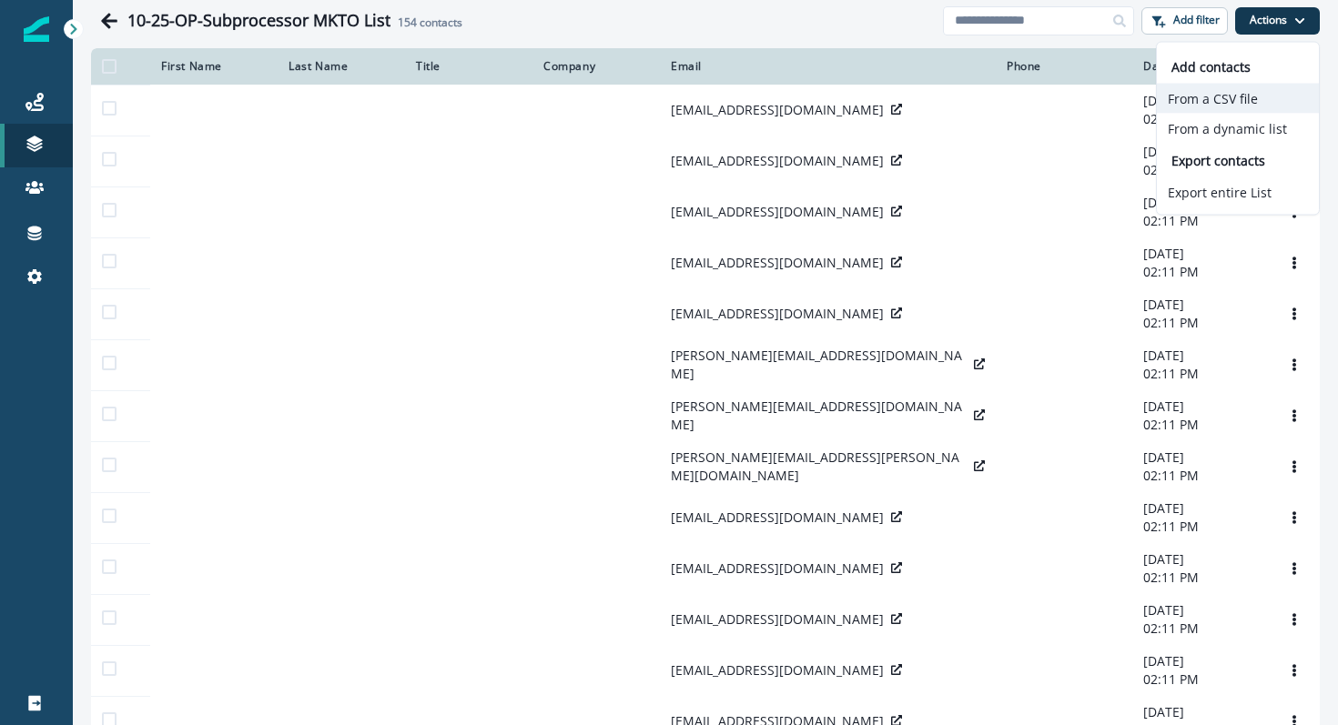
click at [1214, 108] on button "From a CSV file" at bounding box center [1238, 99] width 162 height 30
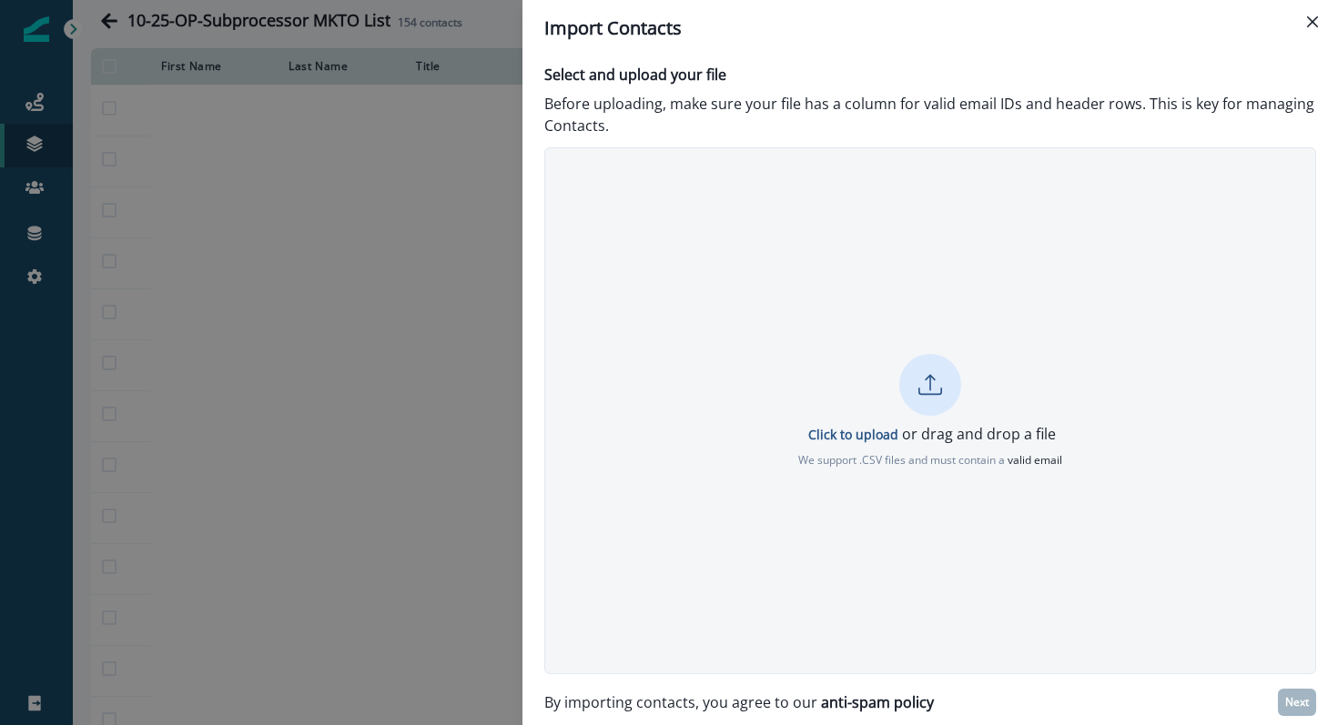
click at [923, 383] on icon at bounding box center [930, 385] width 24 height 24
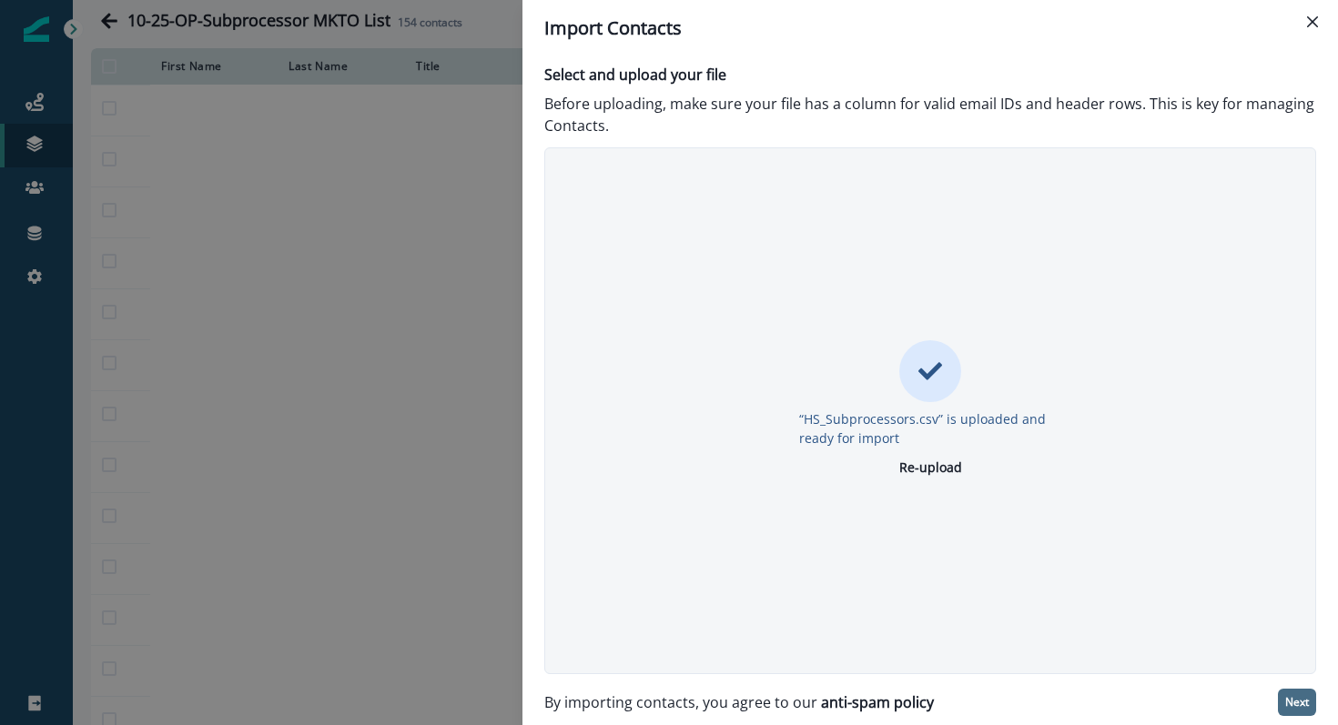
click at [1297, 704] on p "Next" at bounding box center [1297, 702] width 24 height 13
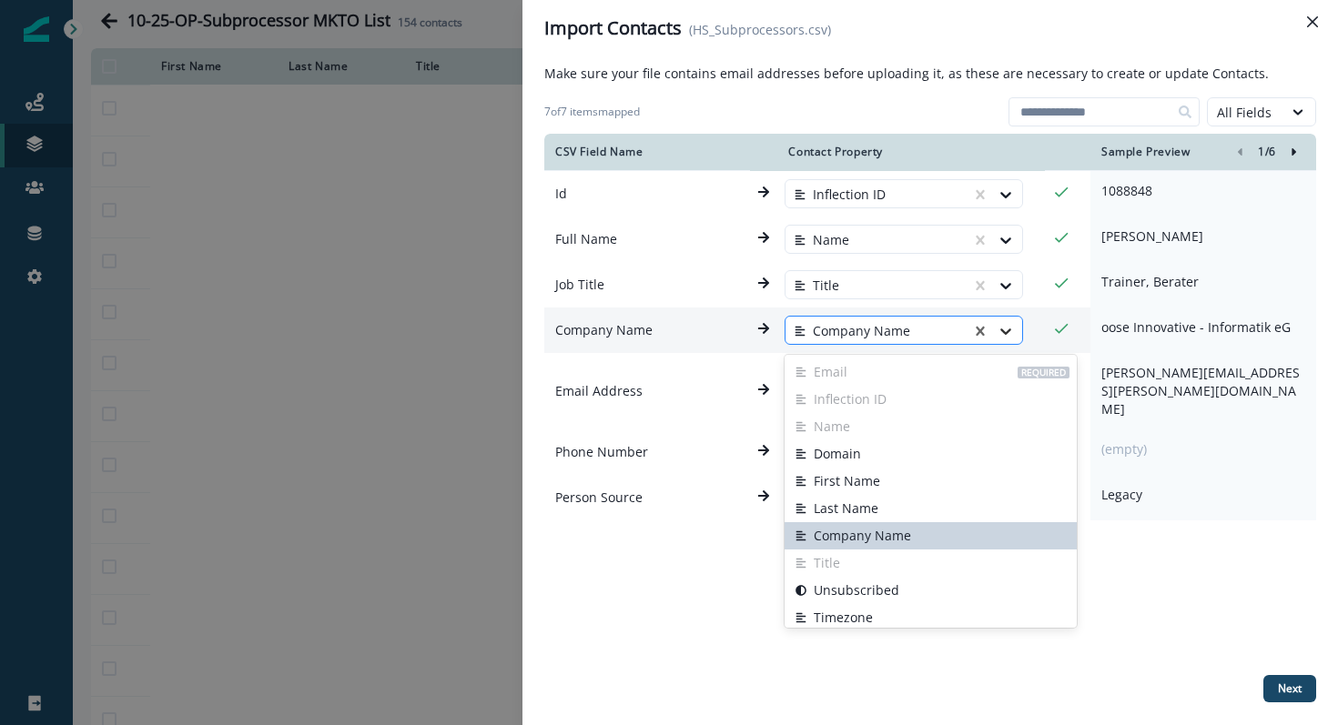
click at [1001, 330] on icon at bounding box center [1006, 331] width 18 height 18
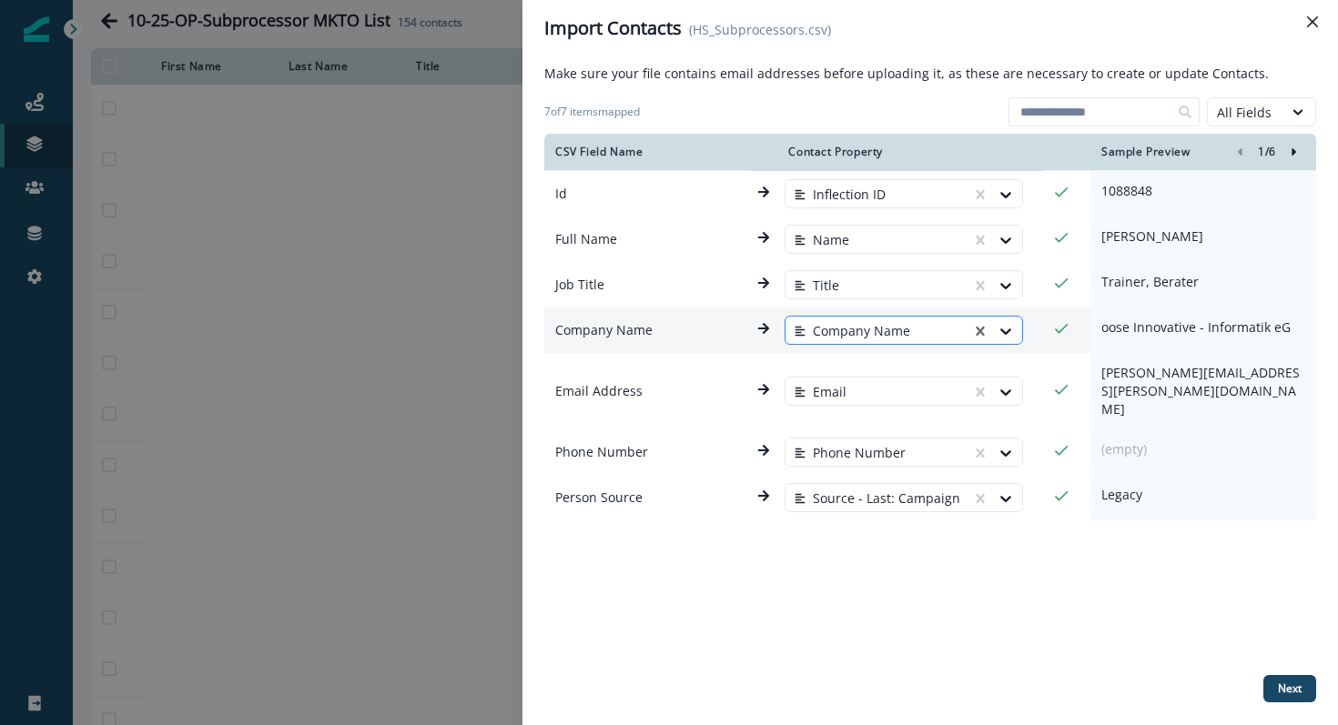
click at [909, 330] on div at bounding box center [878, 331] width 167 height 22
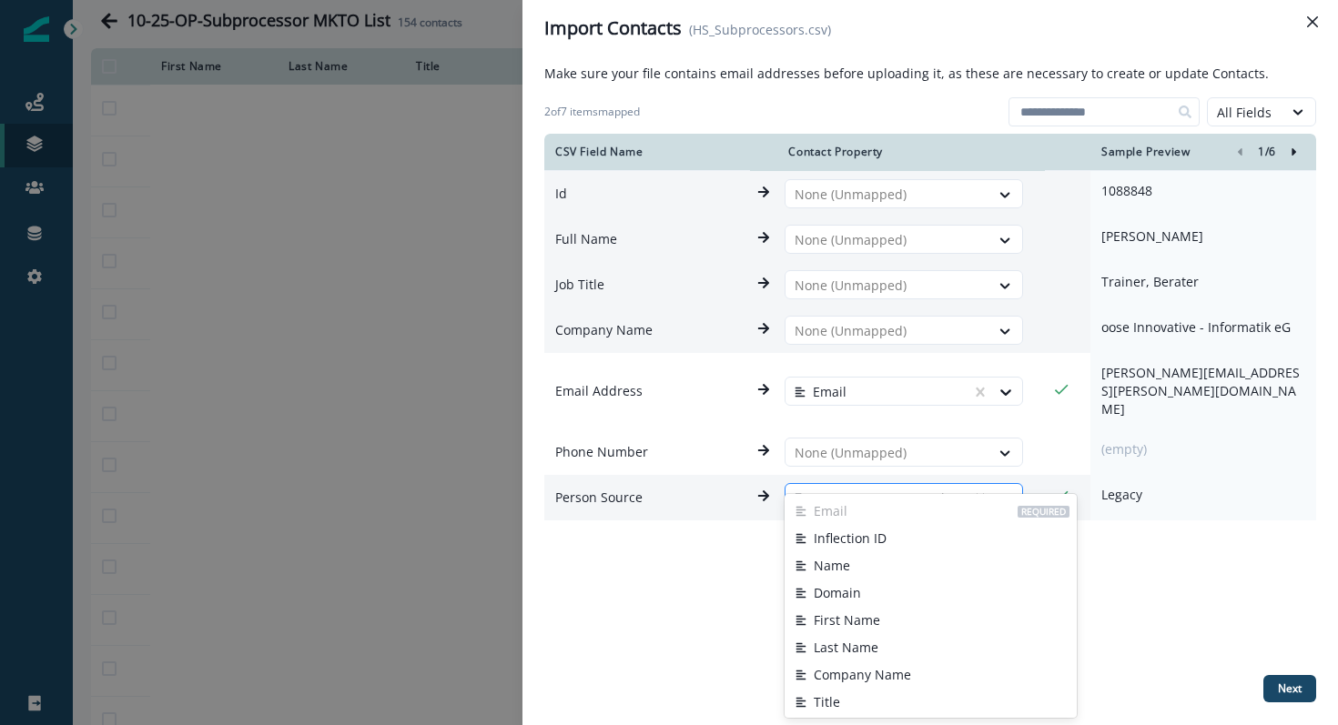
click at [978, 484] on div at bounding box center [996, 498] width 51 height 29
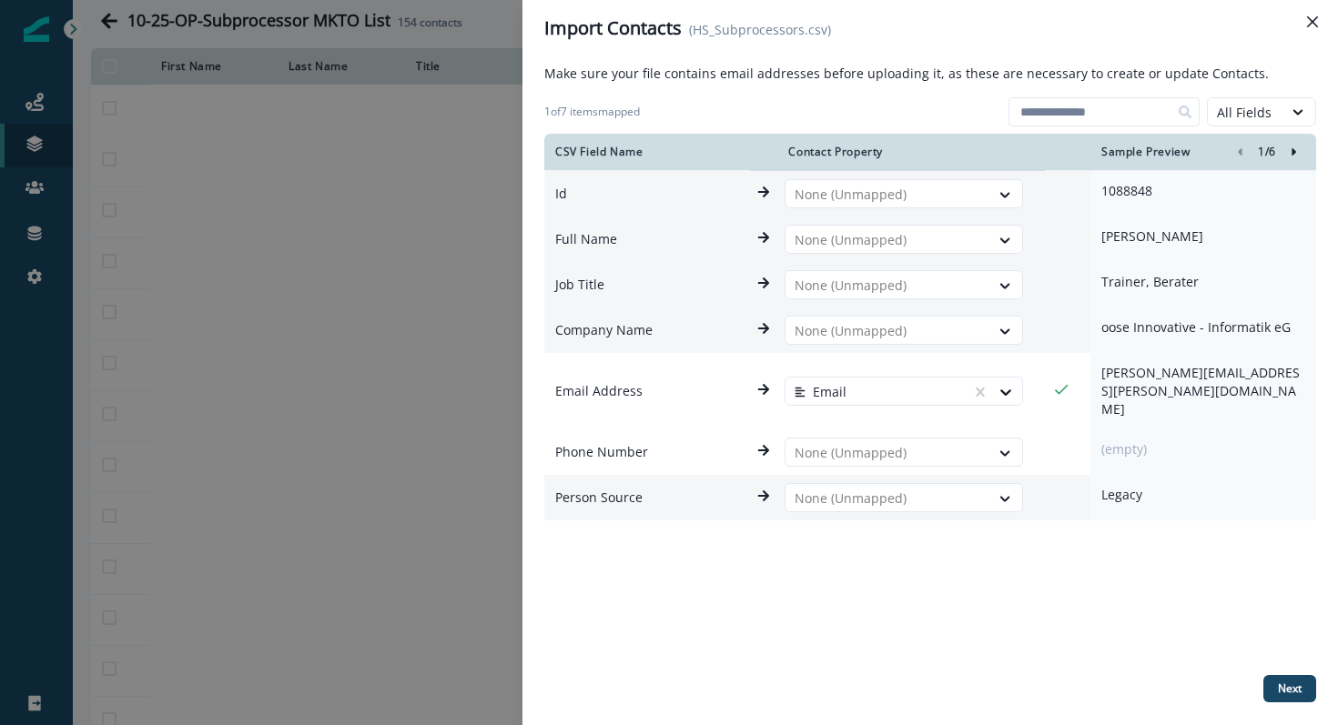
click at [1016, 526] on div "CSV Field Name Contact Property Sample Preview 1 / 6 Id None (Unmapped) 1088848…" at bounding box center [930, 401] width 772 height 534
click at [1288, 685] on p "Next" at bounding box center [1290, 689] width 24 height 13
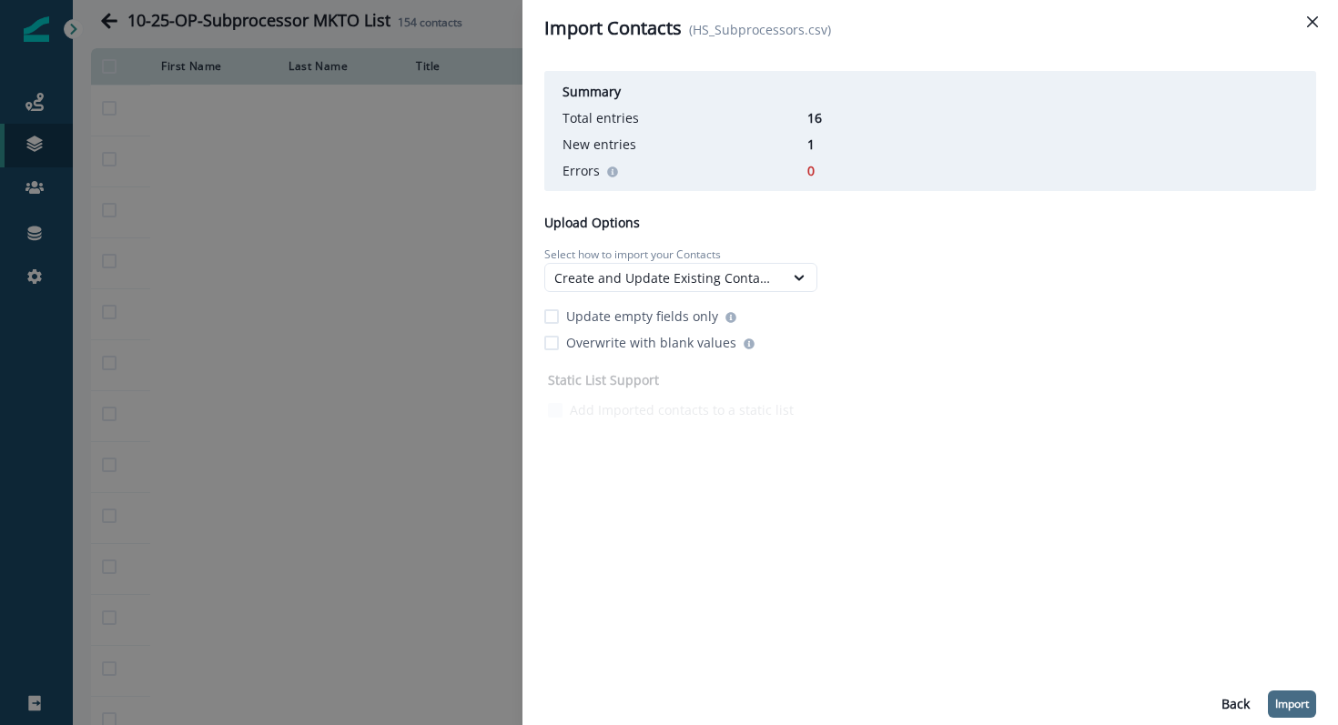
click at [1283, 711] on p "Import" at bounding box center [1292, 704] width 34 height 13
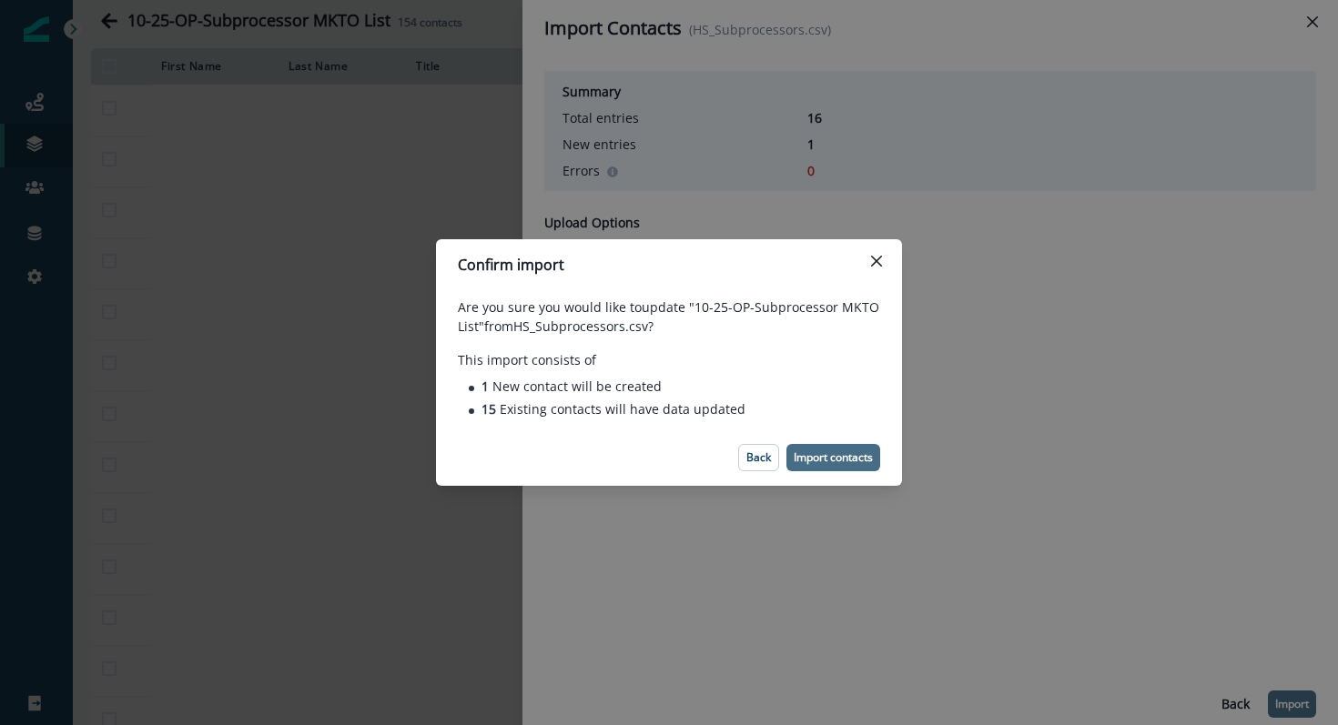
click at [805, 451] on p "Import contacts" at bounding box center [833, 457] width 79 height 13
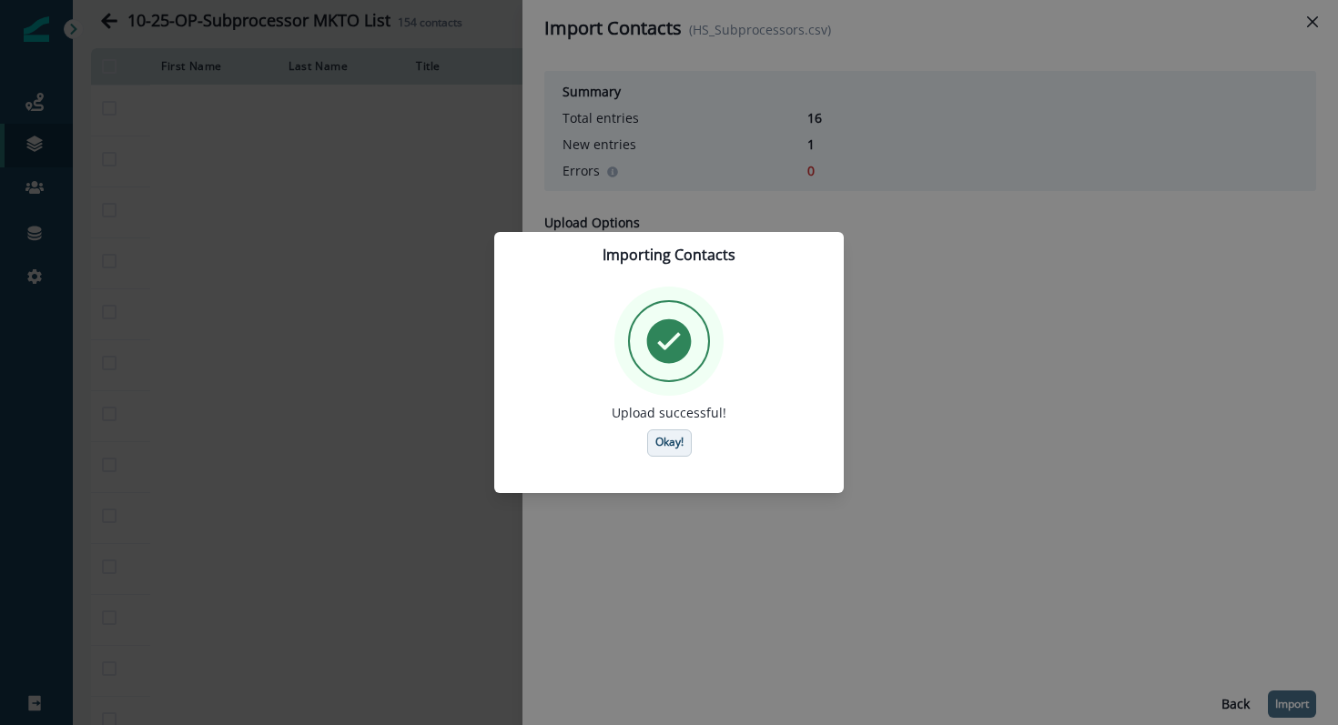
click at [673, 438] on p "Okay!" at bounding box center [669, 442] width 28 height 13
